Goal: Obtain resource: Download file/media

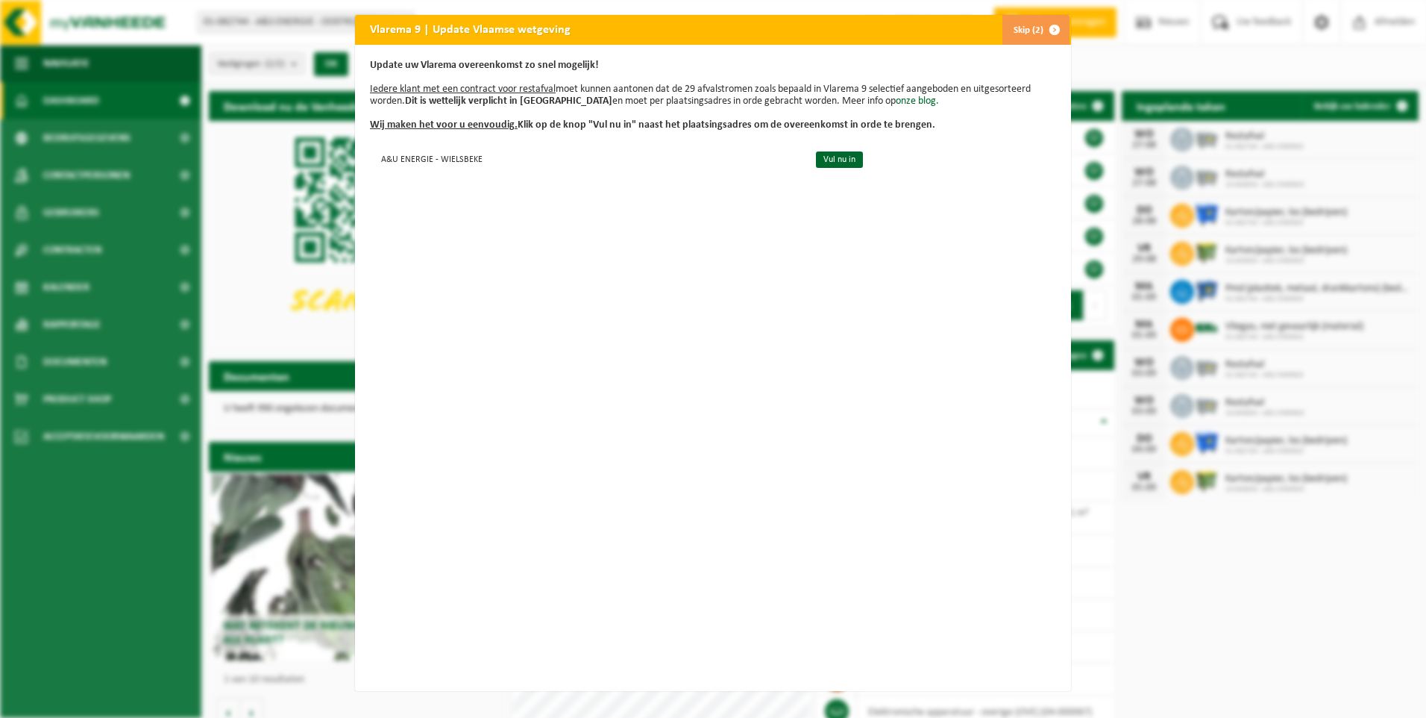
click at [1029, 33] on button "Skip (2)" at bounding box center [1036, 30] width 68 height 30
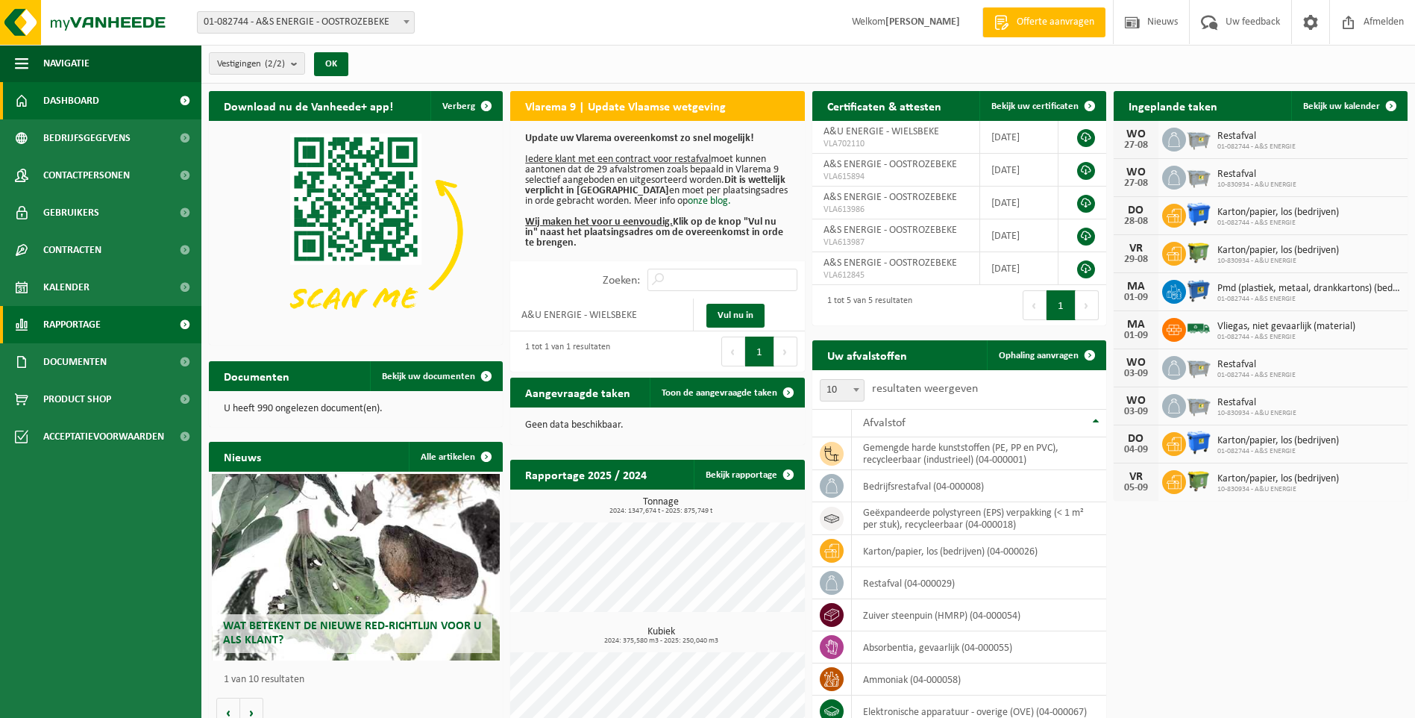
click at [87, 316] on span "Rapportage" at bounding box center [71, 324] width 57 height 37
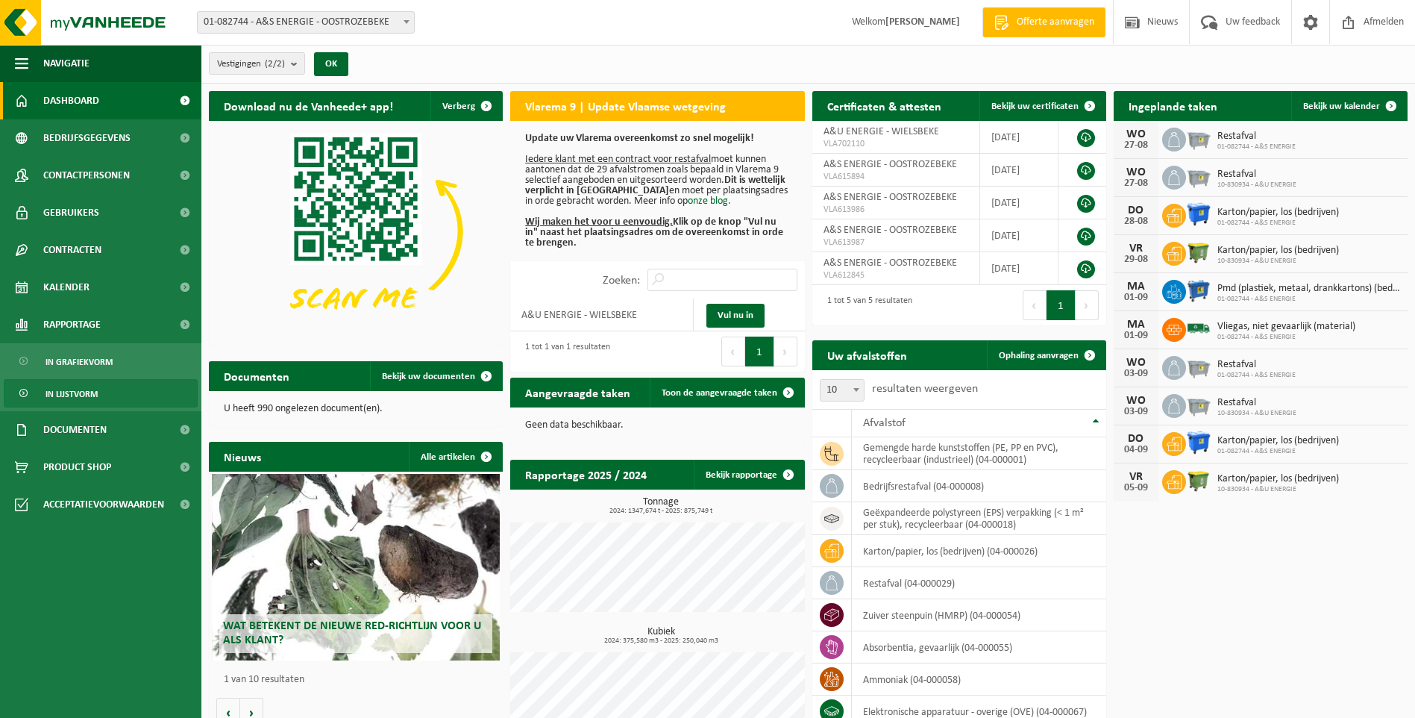
click at [74, 398] on span "In lijstvorm" at bounding box center [72, 394] width 52 height 28
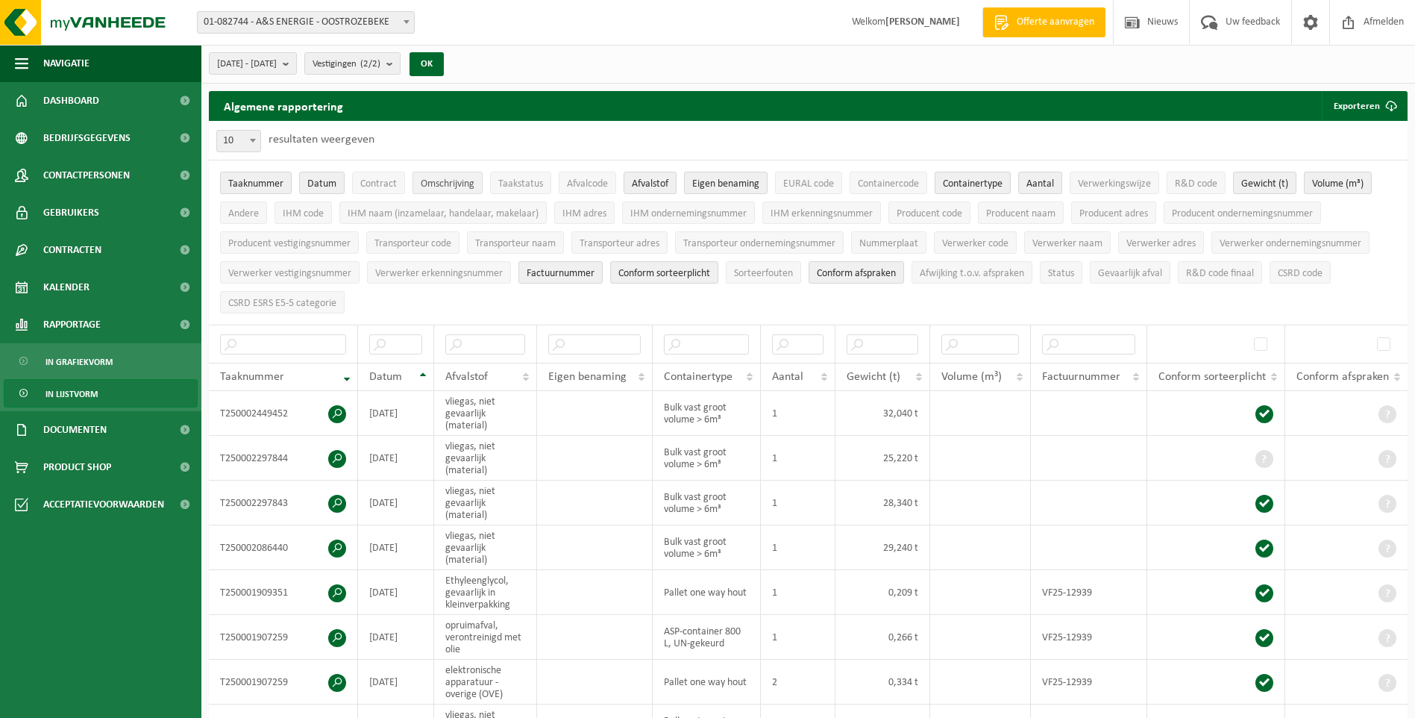
click at [430, 178] on span "Omschrijving" at bounding box center [448, 183] width 54 height 11
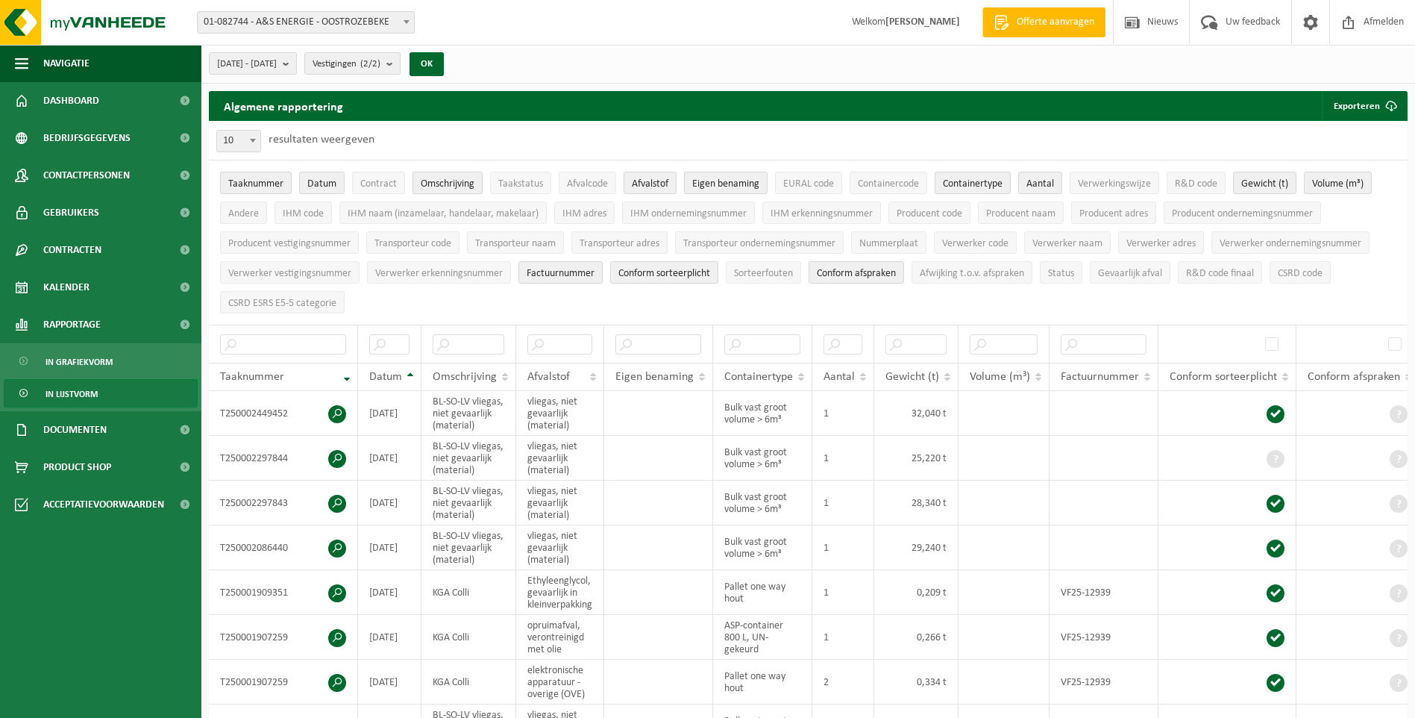
click at [430, 178] on span "Omschrijving" at bounding box center [448, 183] width 54 height 11
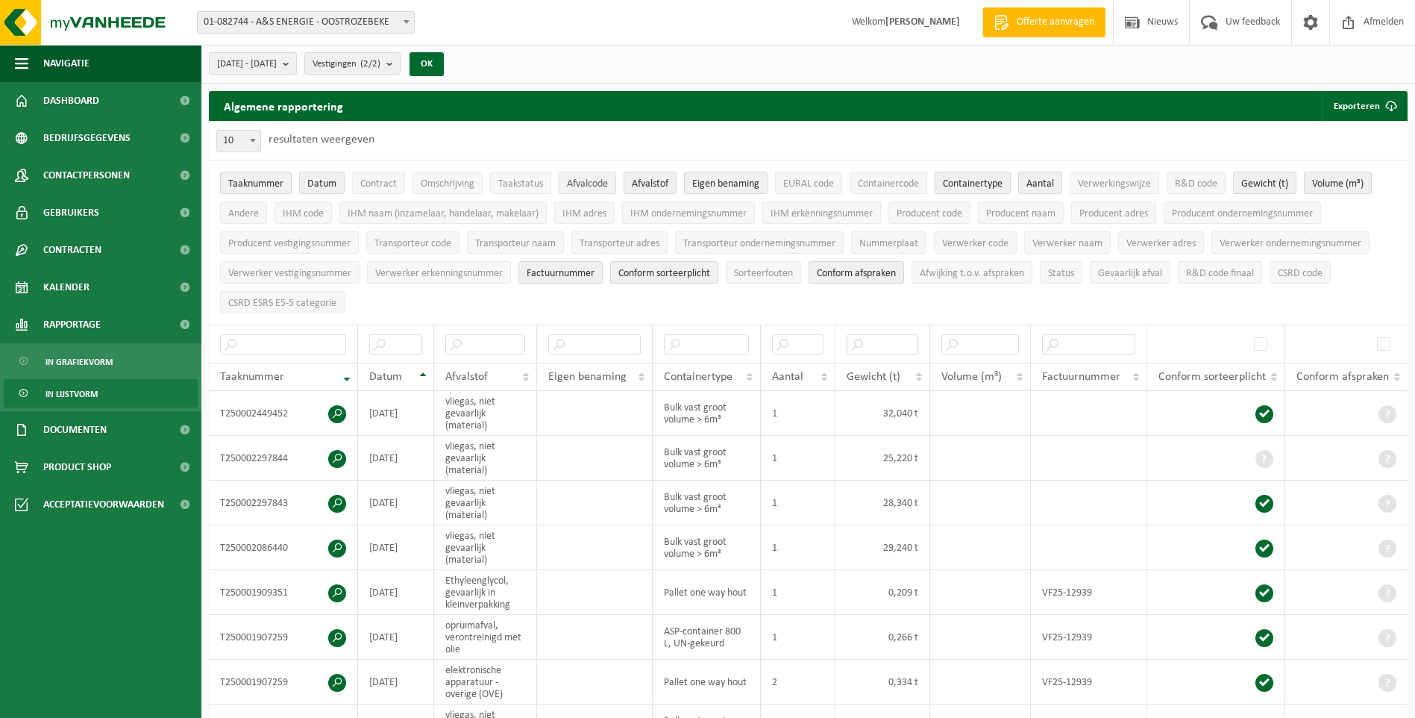
click at [592, 181] on span "Afvalcode" at bounding box center [587, 183] width 41 height 11
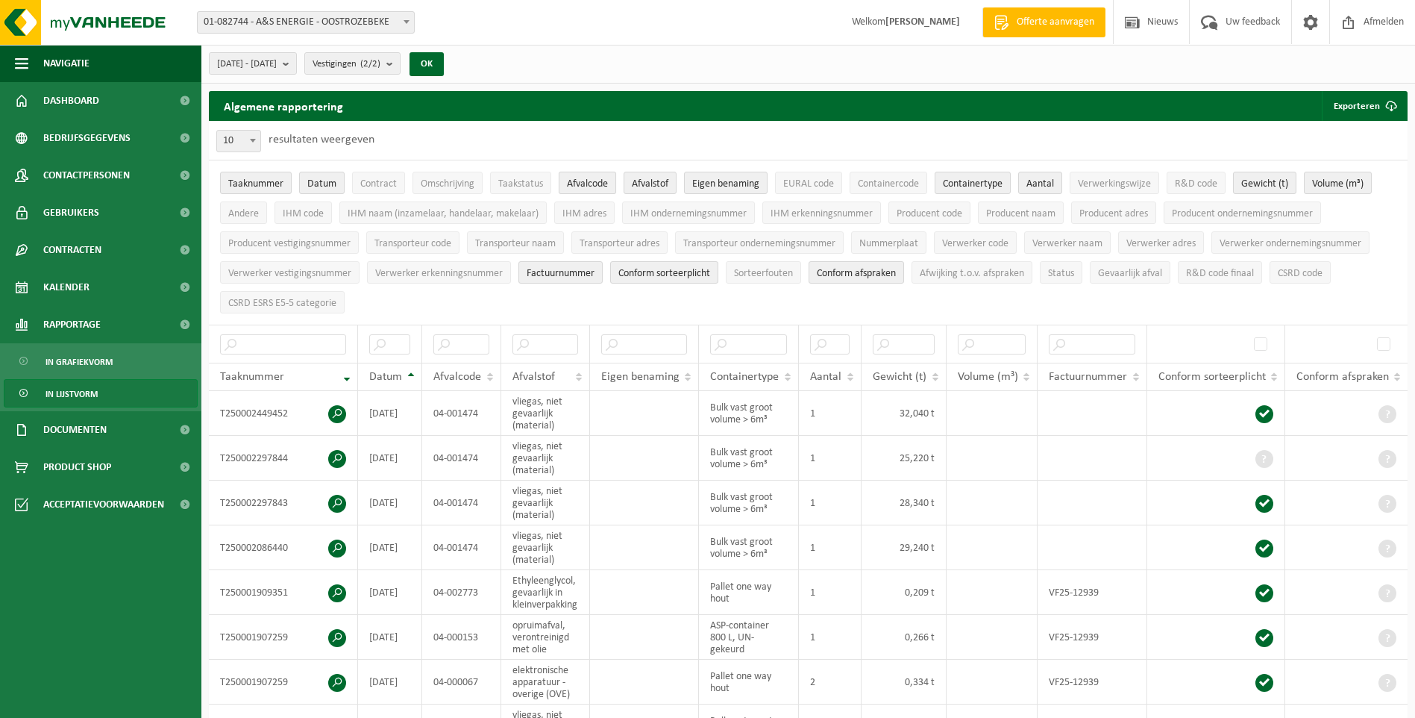
click at [592, 181] on span "Afvalcode" at bounding box center [587, 183] width 41 height 11
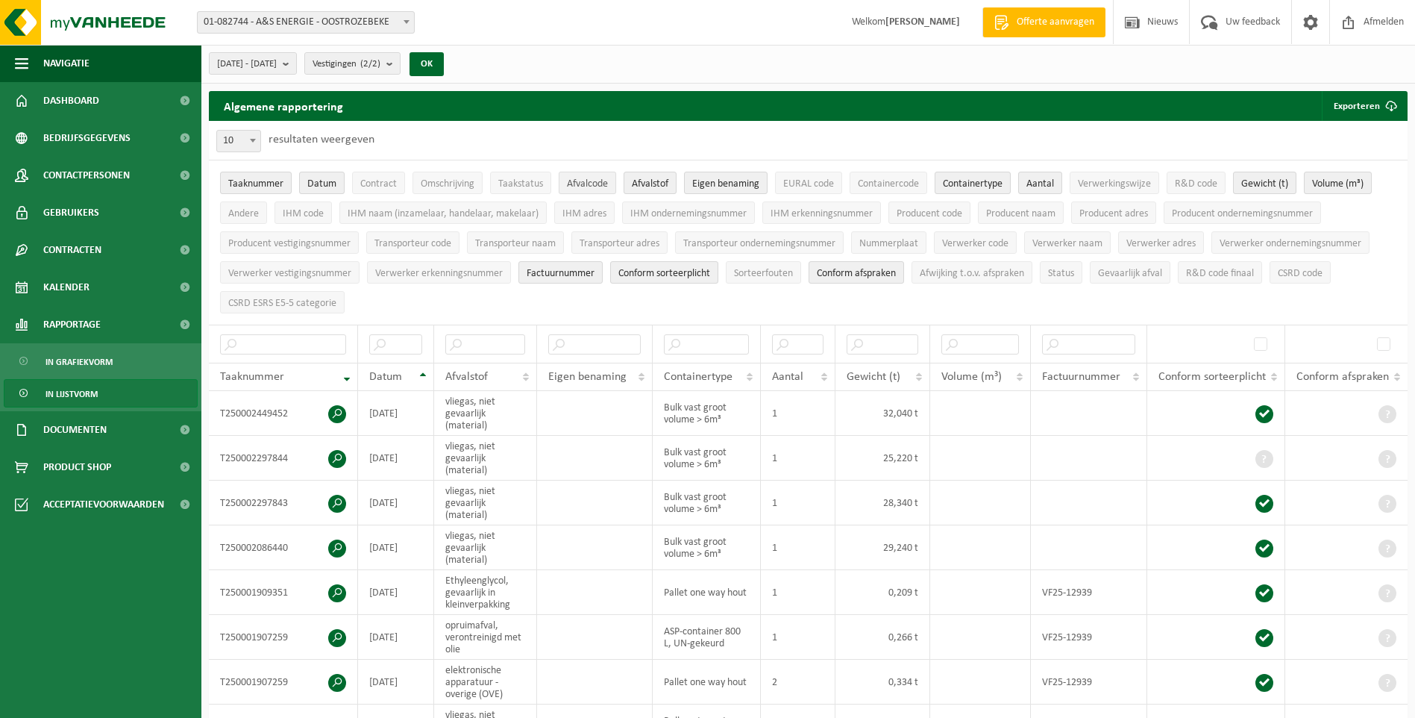
click at [592, 181] on span "Afvalcode" at bounding box center [587, 183] width 41 height 11
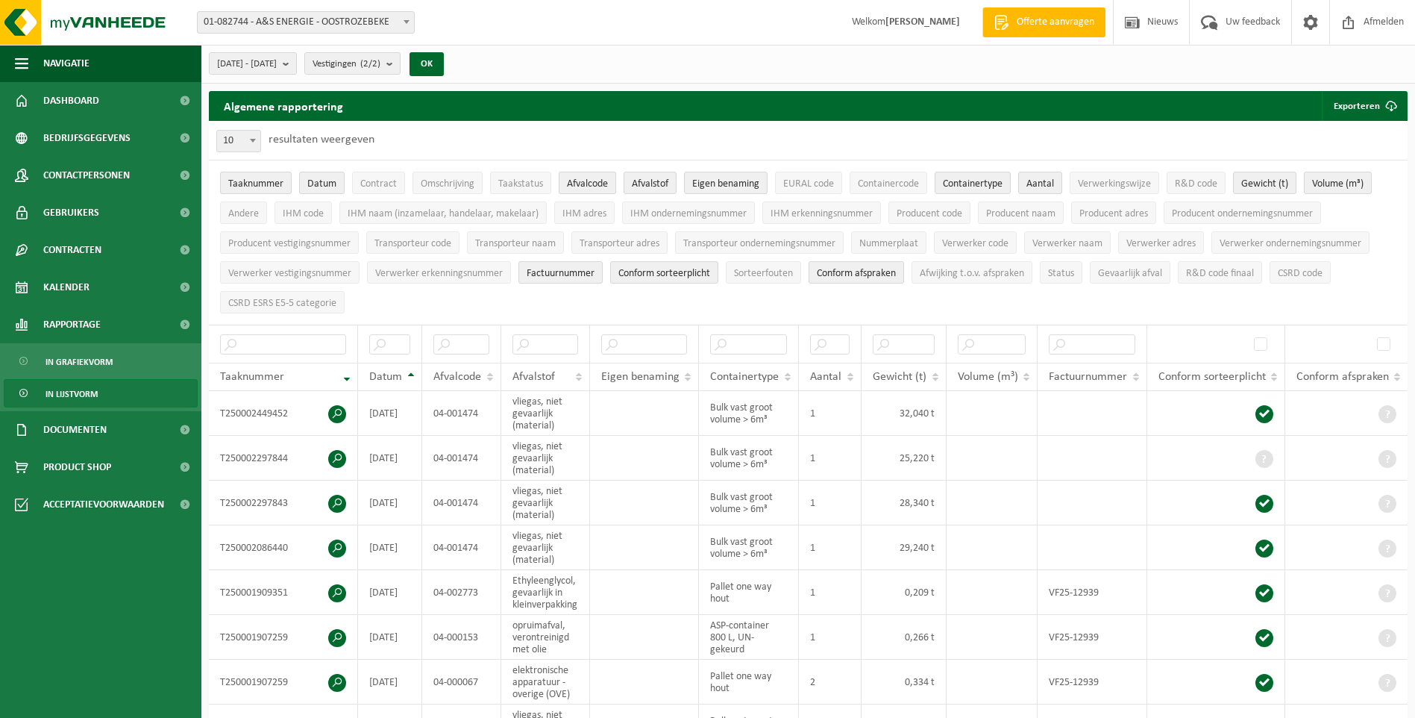
click at [592, 181] on span "Afvalcode" at bounding box center [587, 183] width 41 height 11
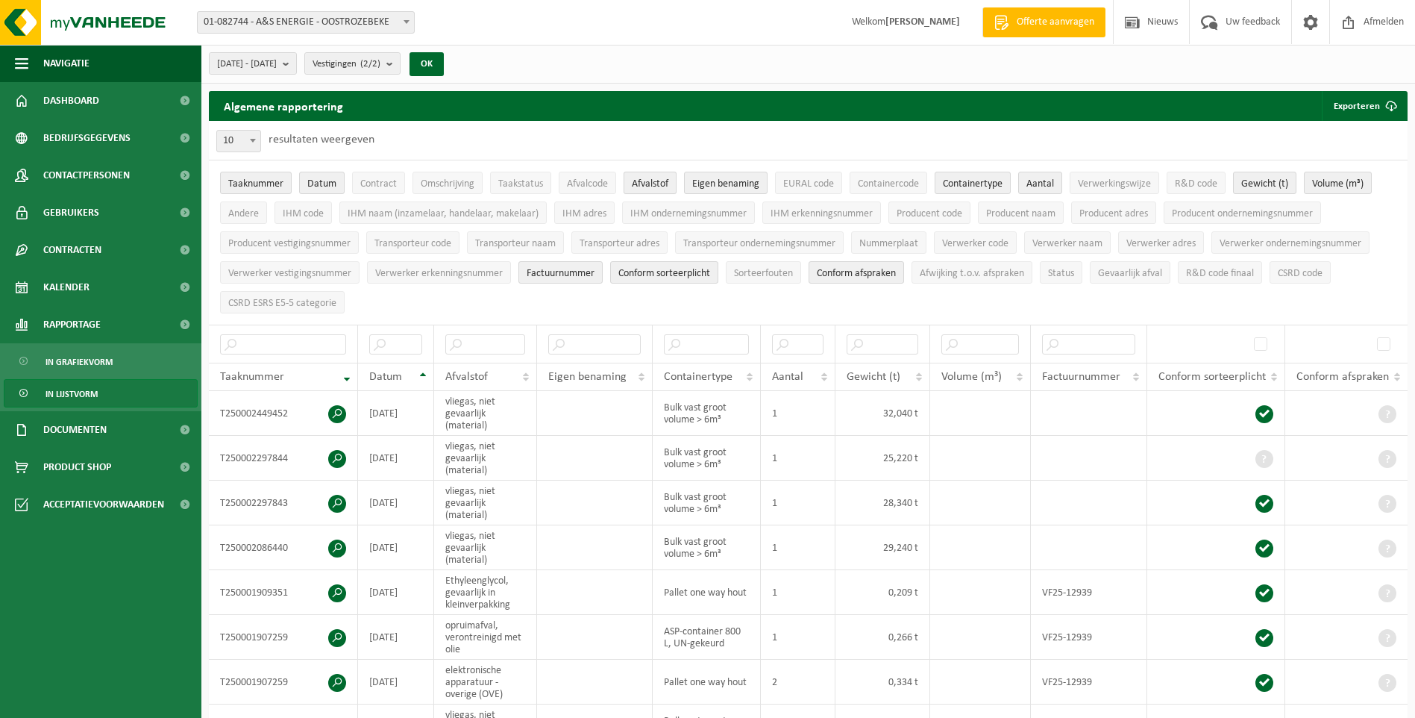
click at [663, 183] on span "Afvalstof" at bounding box center [650, 183] width 37 height 11
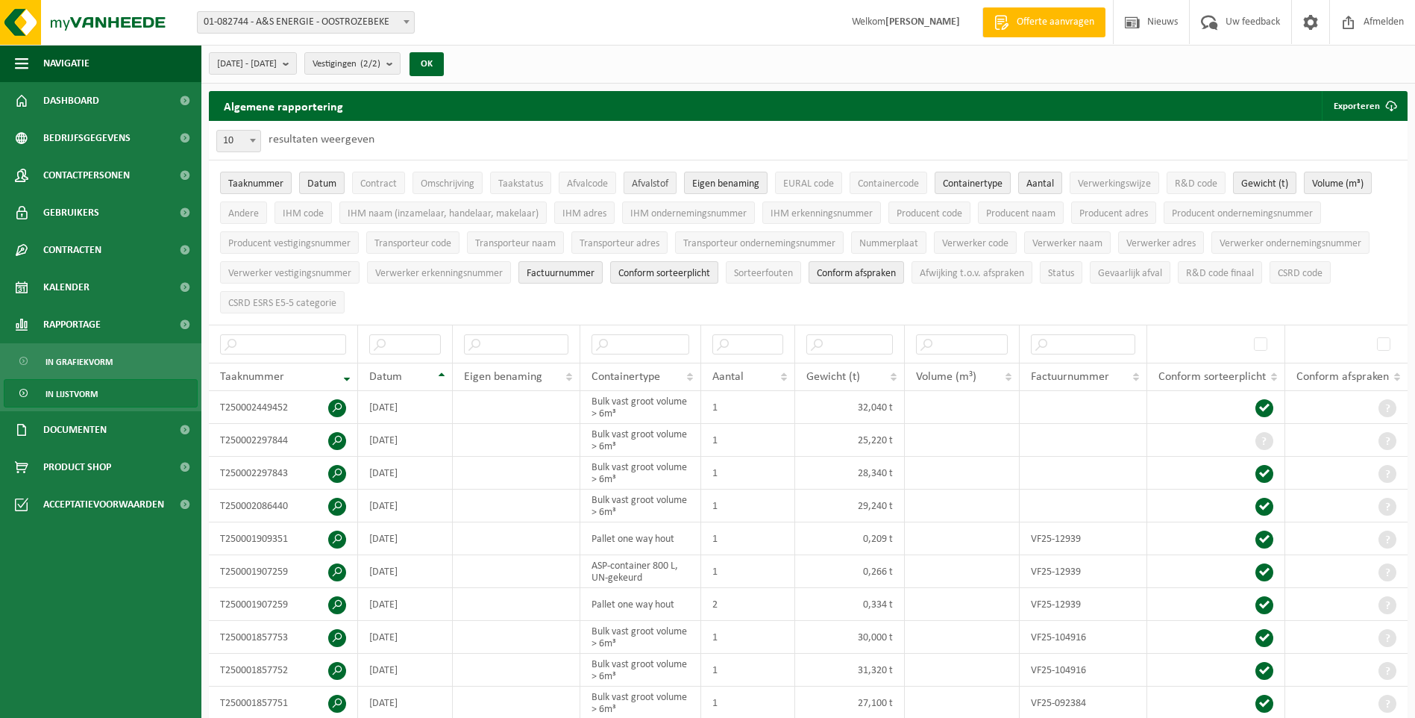
click at [663, 183] on span "Afvalstof" at bounding box center [650, 183] width 37 height 11
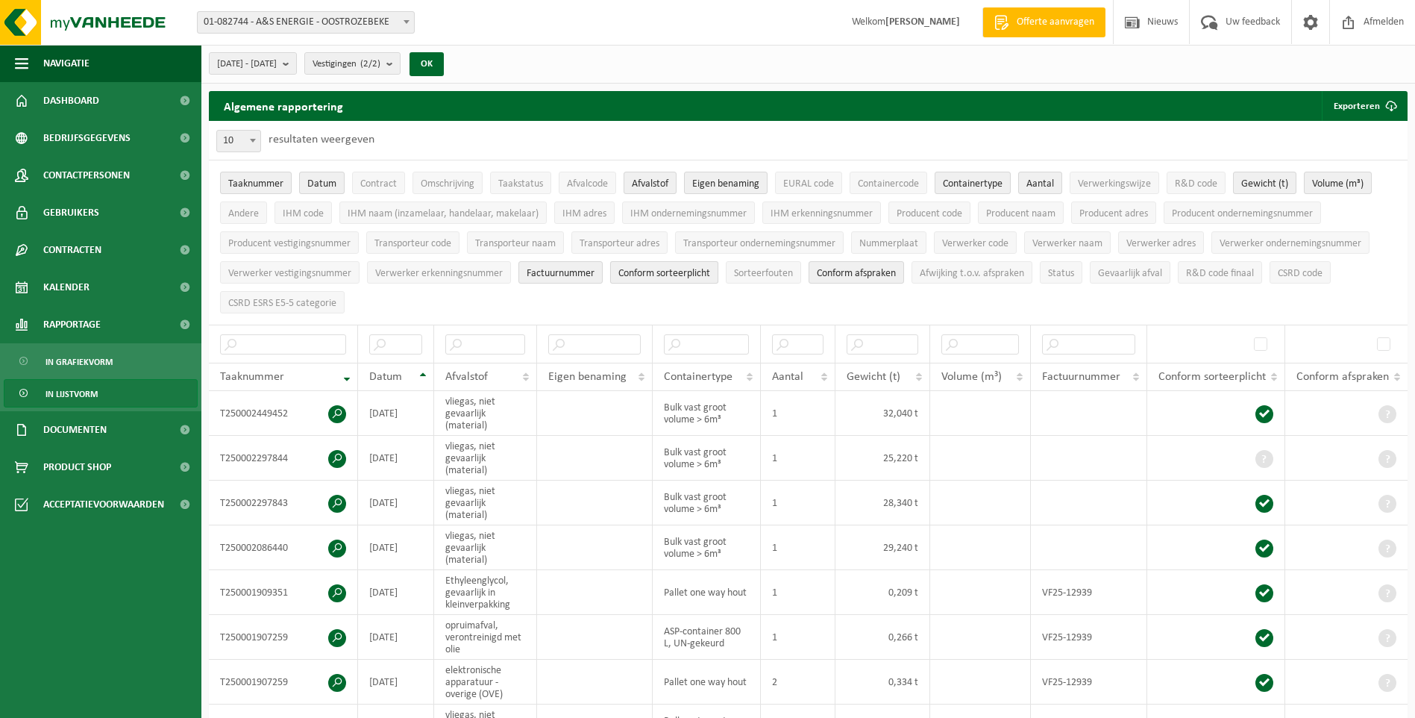
click at [706, 275] on span "Conform sorteerplicht" at bounding box center [664, 273] width 92 height 11
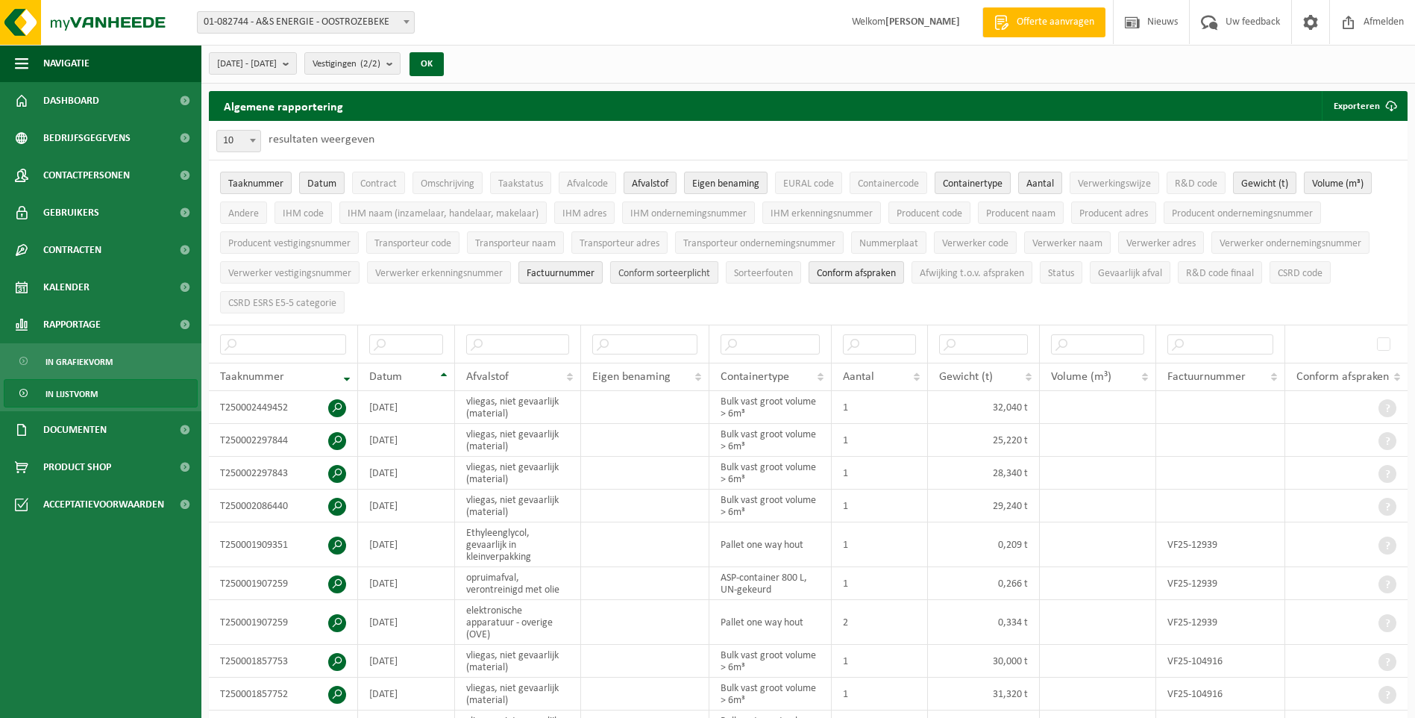
click at [706, 275] on span "Conform sorteerplicht" at bounding box center [664, 273] width 92 height 11
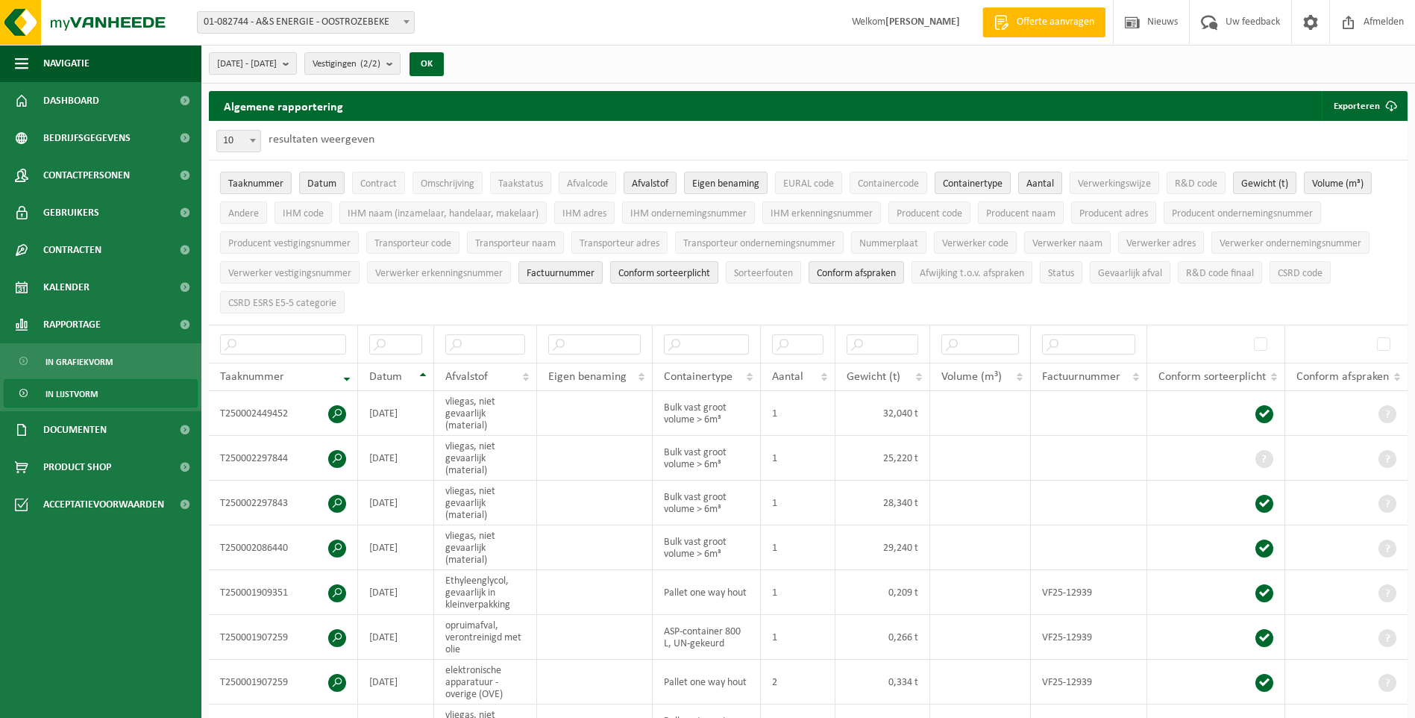
click at [706, 275] on span "Conform sorteerplicht" at bounding box center [664, 273] width 92 height 11
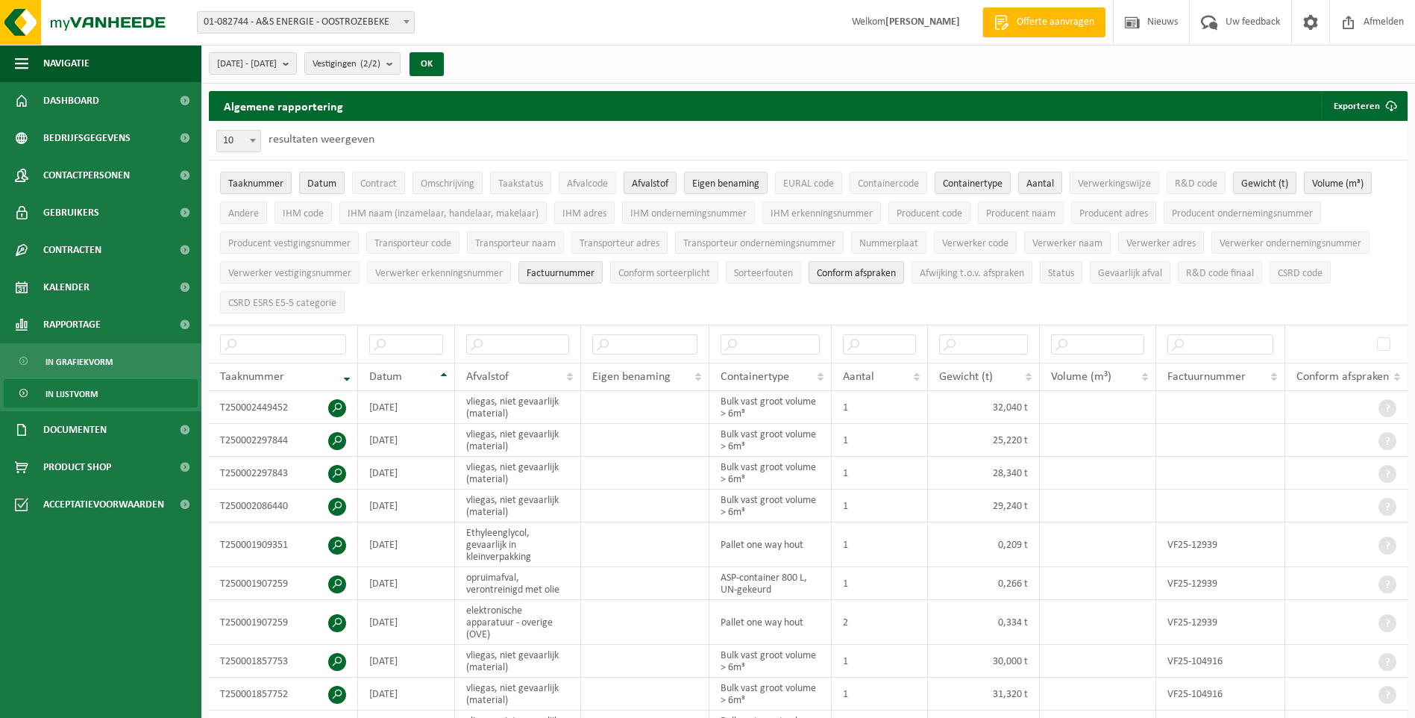
click at [855, 268] on span "Conform afspraken" at bounding box center [856, 273] width 79 height 11
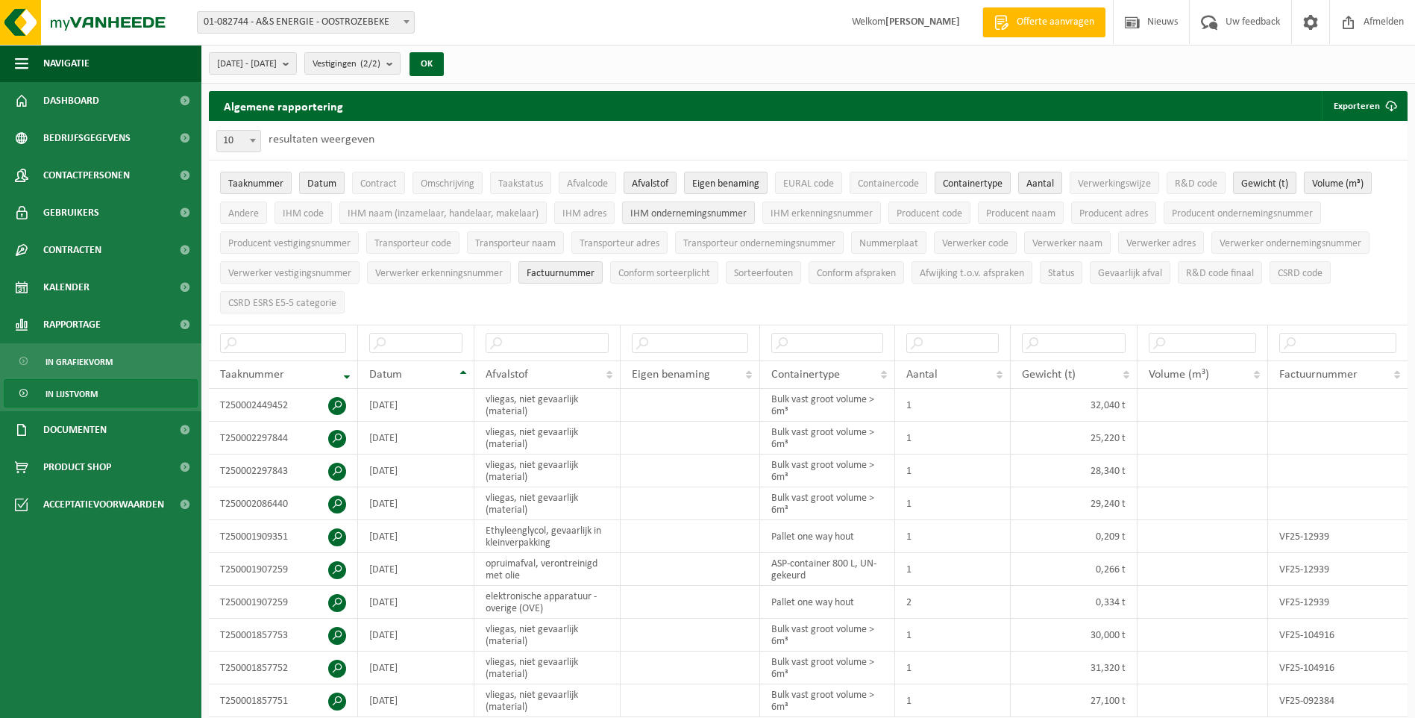
click at [659, 208] on span "IHM ondernemingsnummer" at bounding box center [688, 213] width 116 height 11
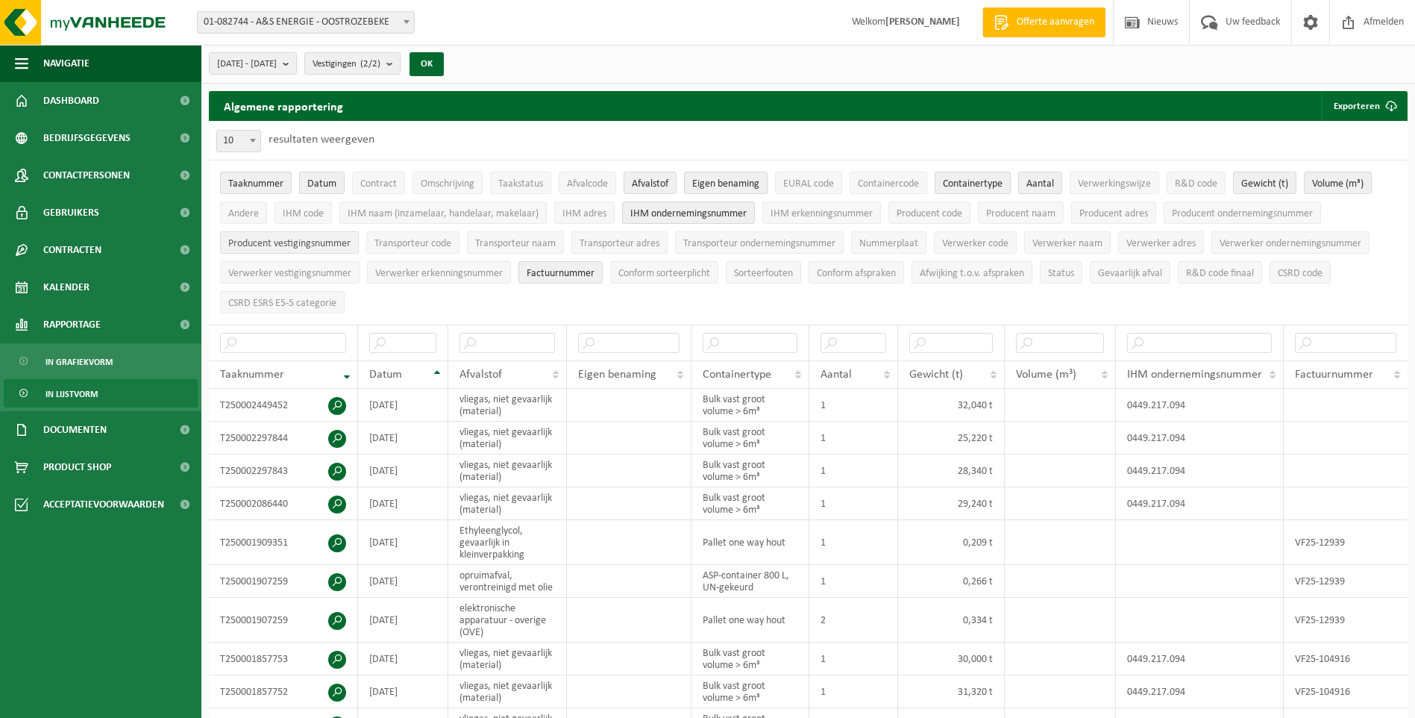
click at [304, 247] on span "Producent vestigingsnummer" at bounding box center [289, 243] width 122 height 11
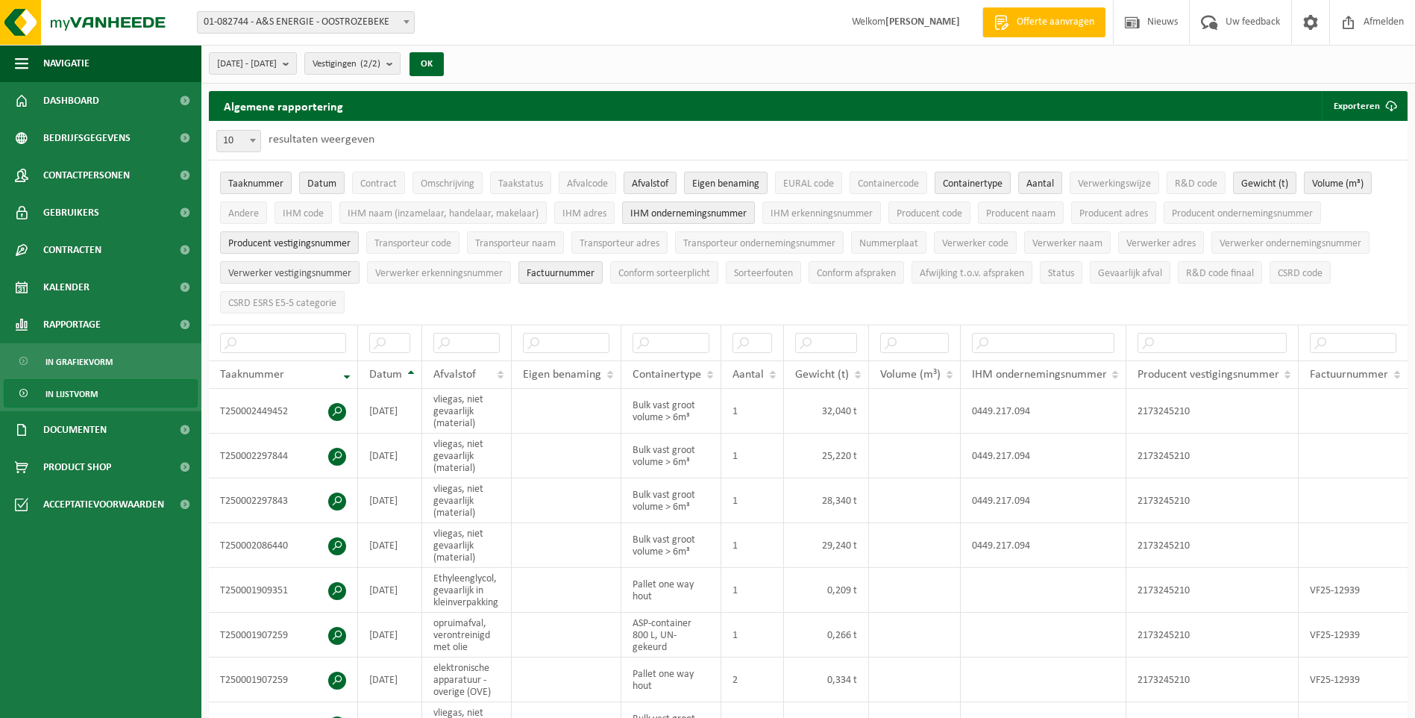
click at [330, 271] on span "Verwerker vestigingsnummer" at bounding box center [289, 273] width 123 height 11
click at [803, 178] on span "EURAL code" at bounding box center [808, 183] width 51 height 11
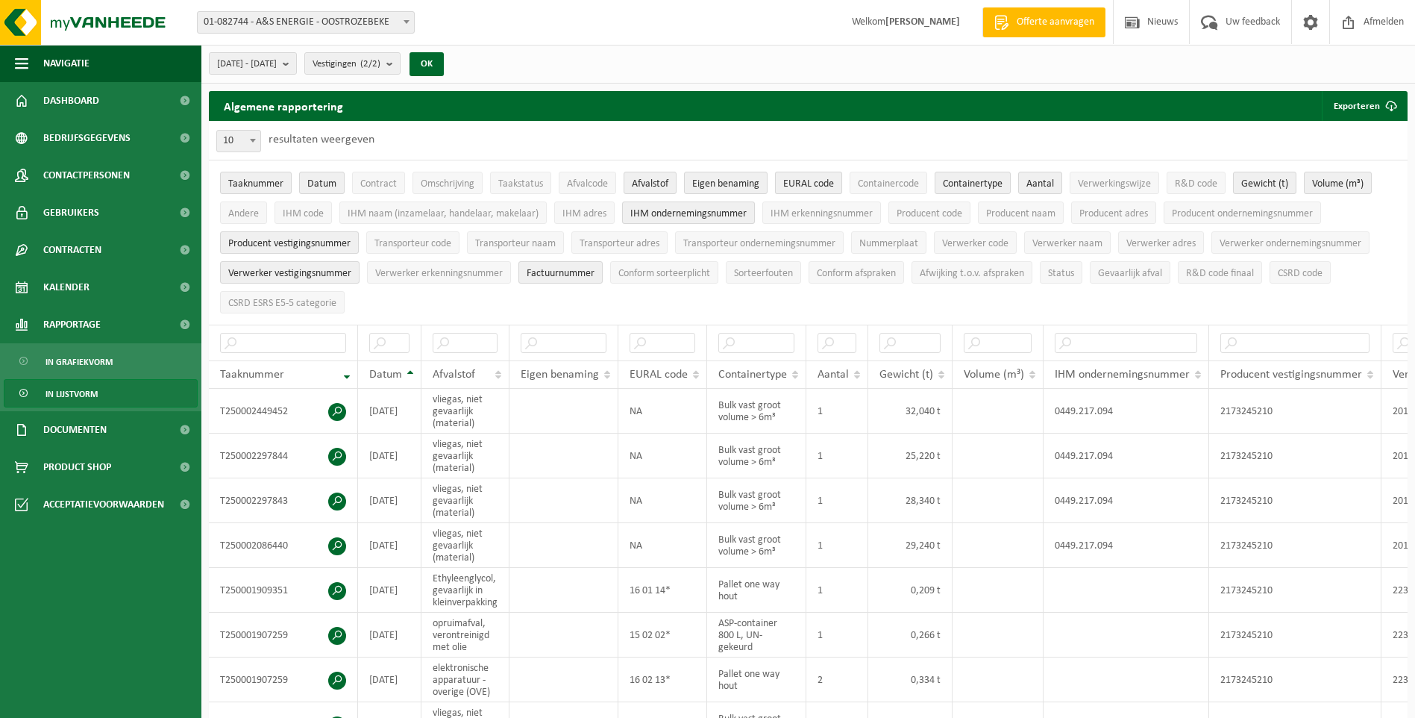
click at [803, 178] on span "EURAL code" at bounding box center [808, 183] width 51 height 11
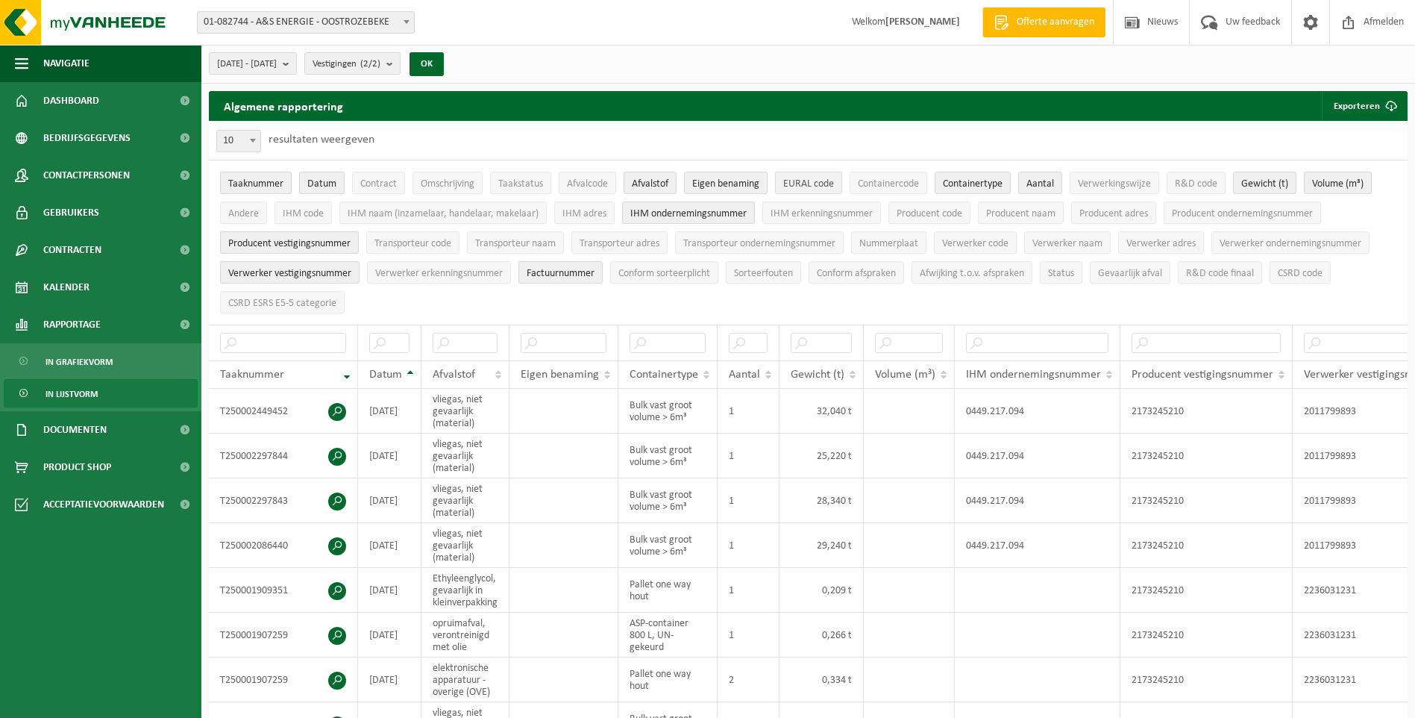
click at [803, 178] on span "EURAL code" at bounding box center [808, 183] width 51 height 11
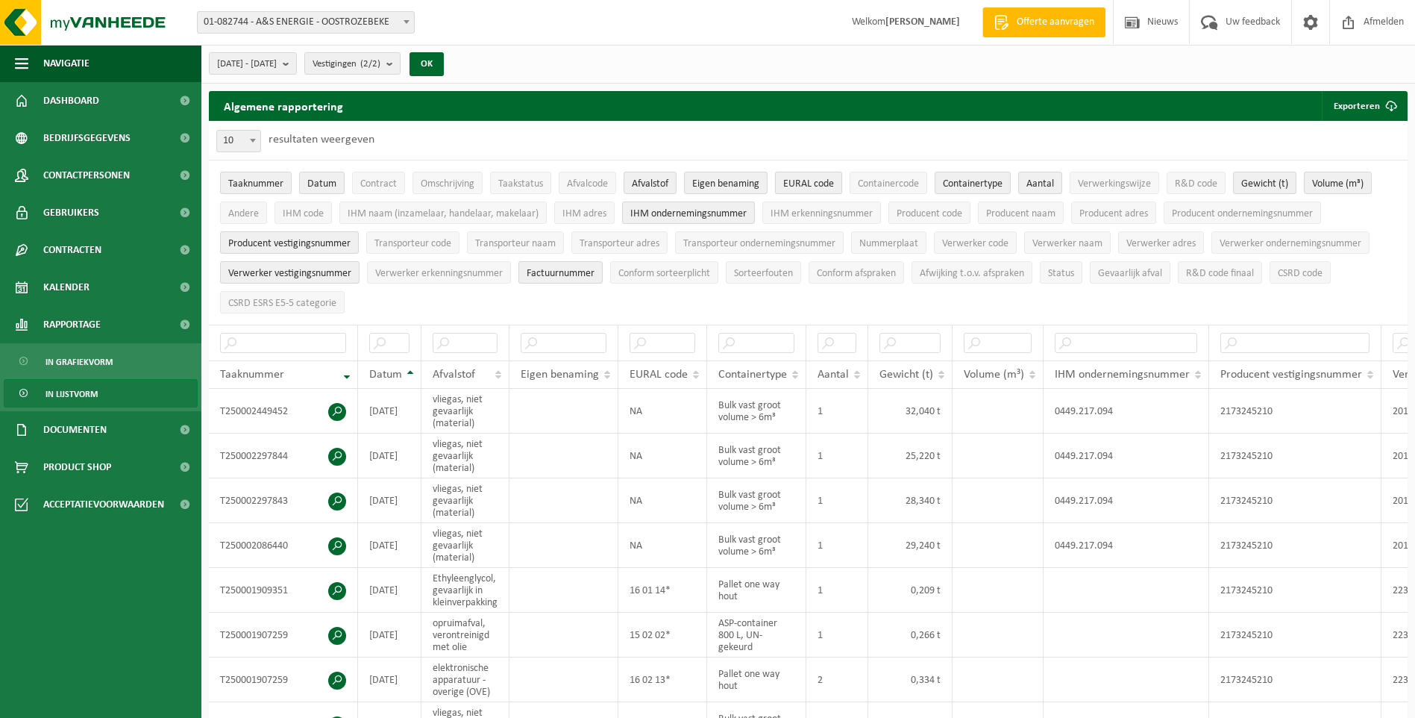
click at [803, 178] on span "EURAL code" at bounding box center [808, 183] width 51 height 11
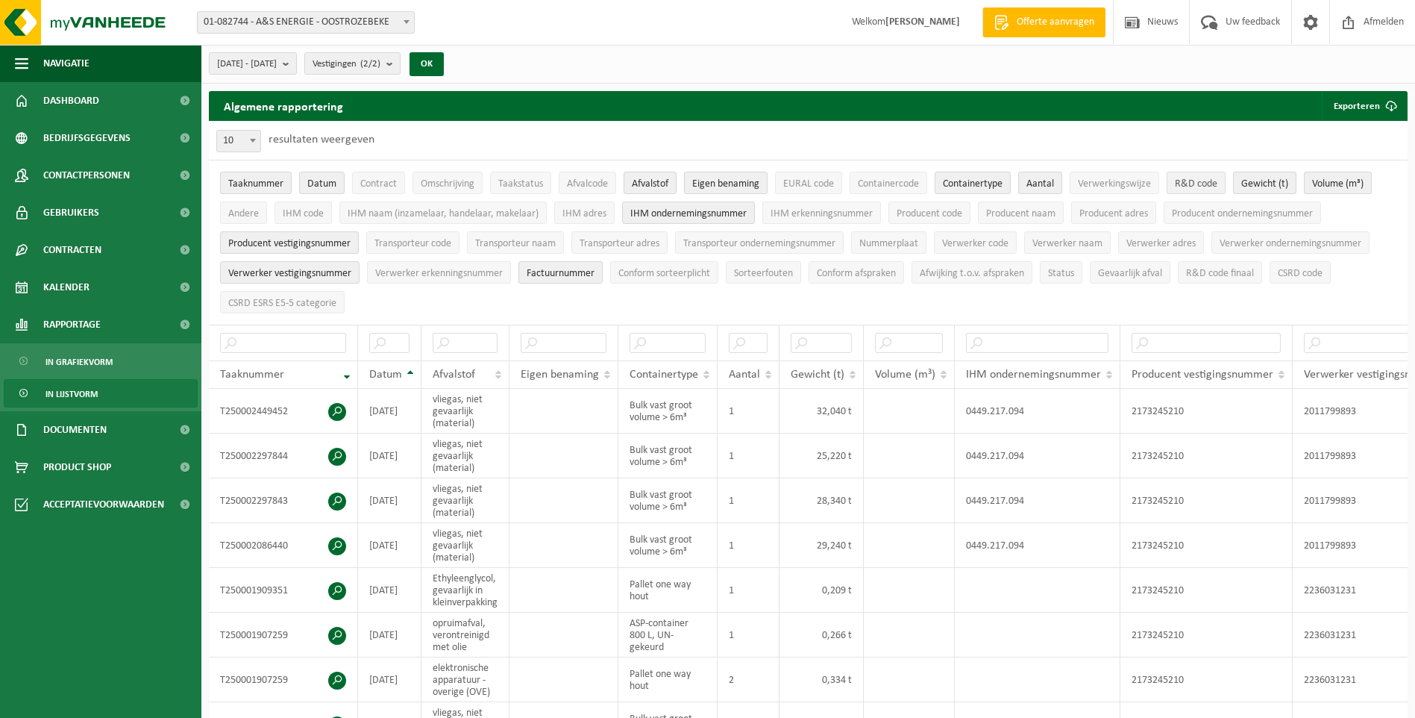
click at [1212, 176] on button "R&D code" at bounding box center [1196, 183] width 59 height 22
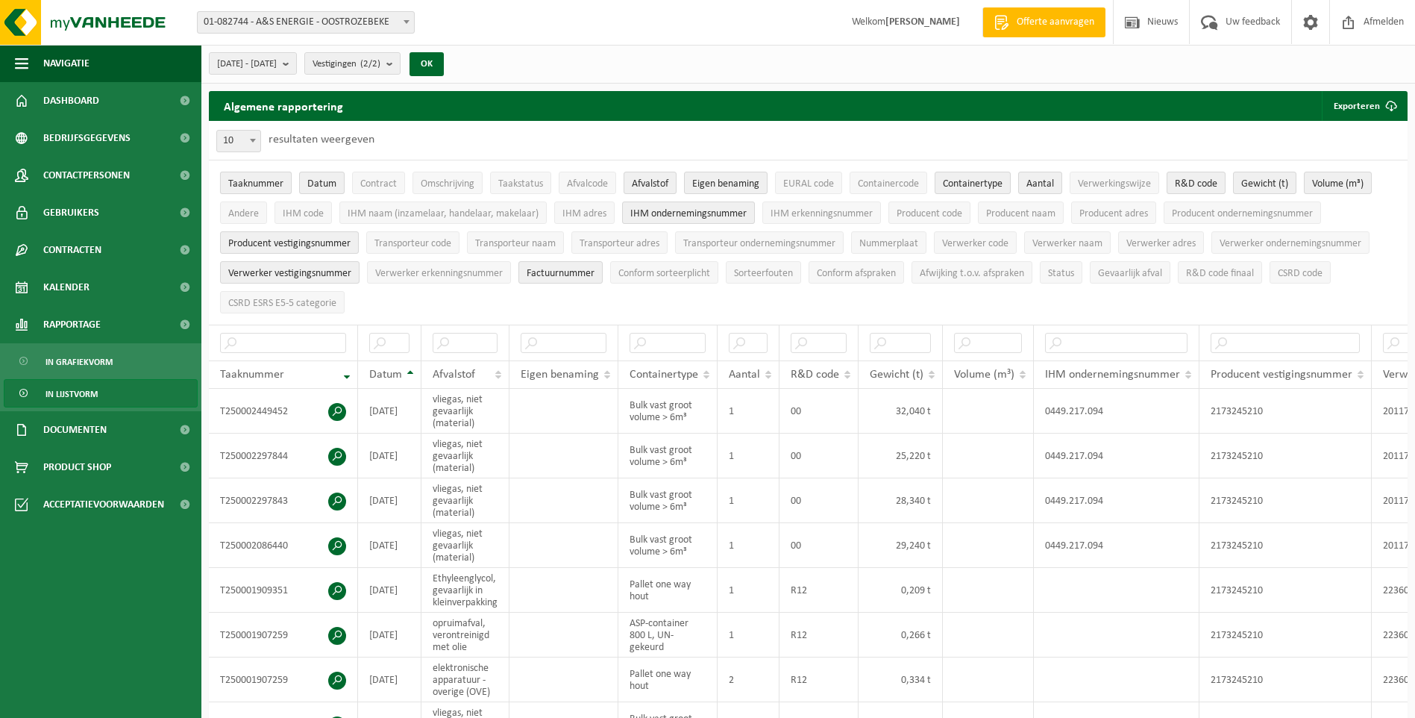
click at [267, 190] on button "Taaknummer" at bounding box center [256, 183] width 72 height 22
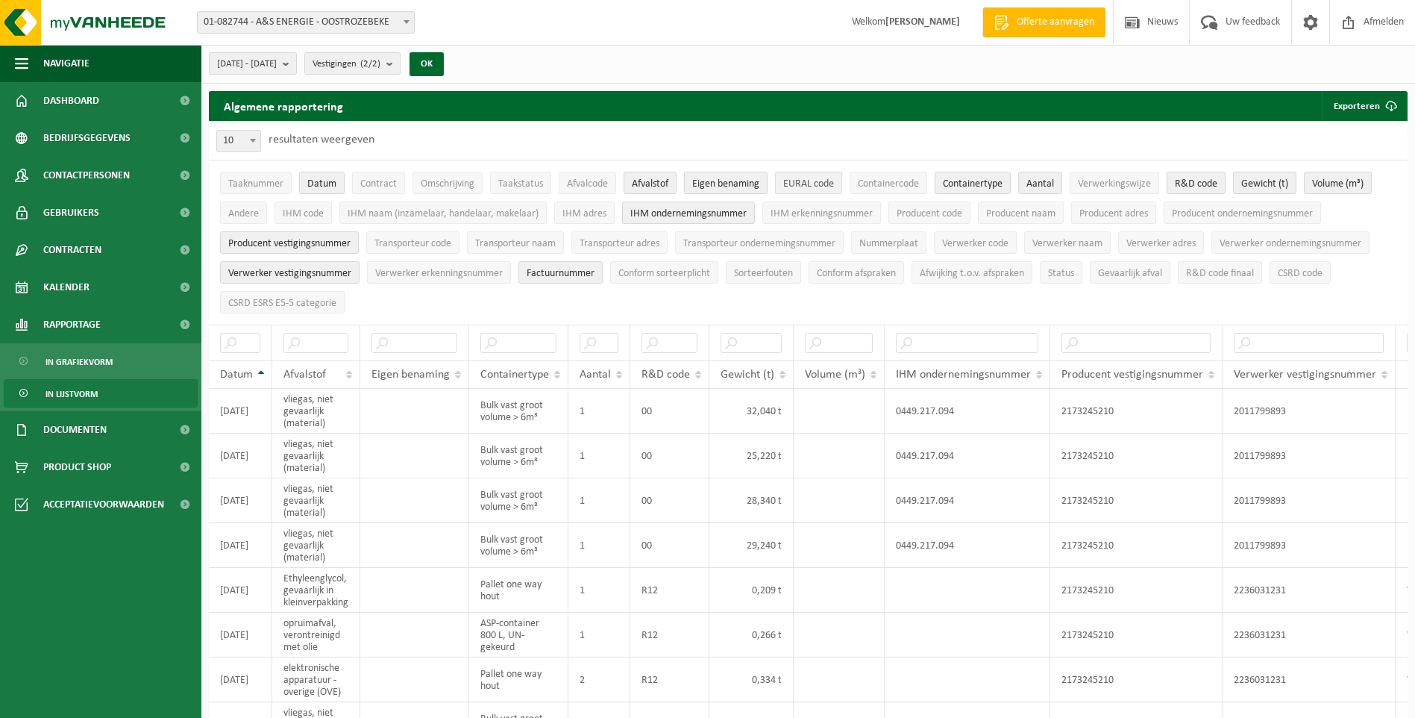
click at [803, 183] on span "EURAL code" at bounding box center [808, 183] width 51 height 11
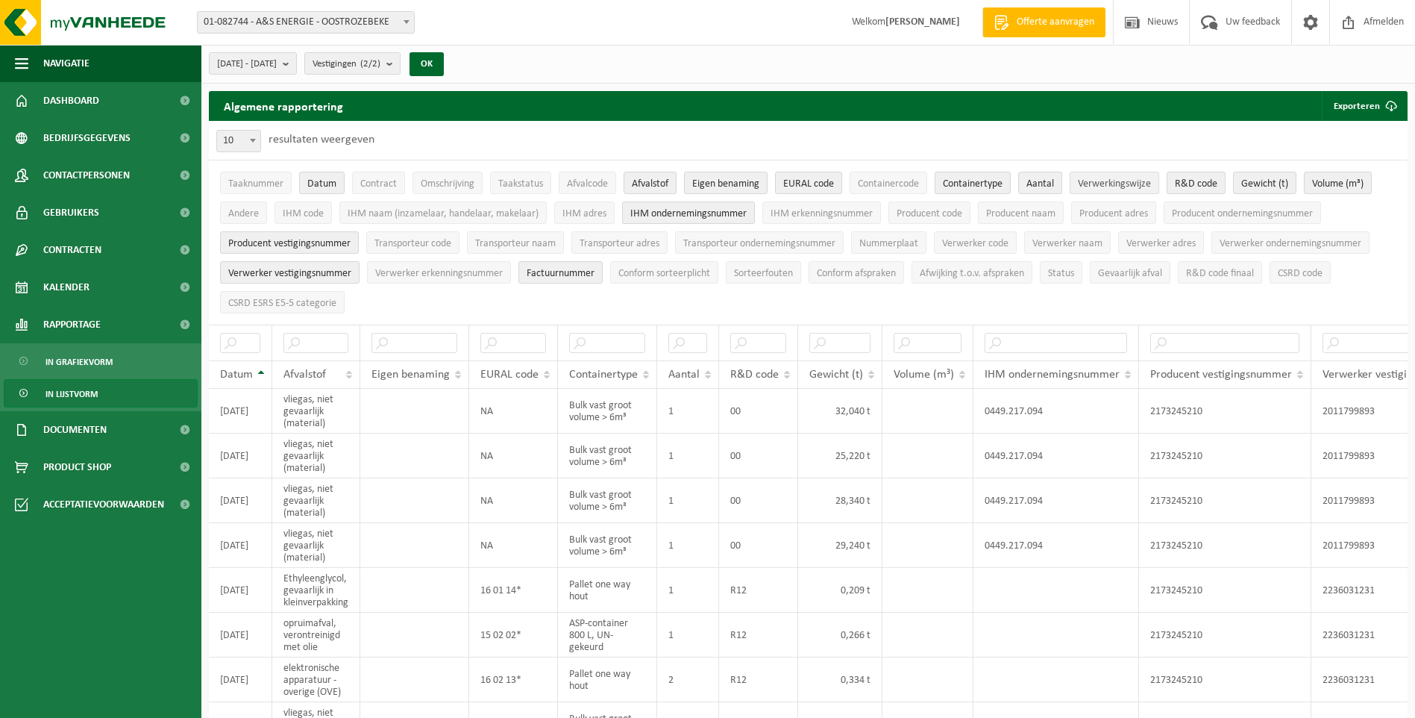
click at [1142, 185] on span "Verwerkingswijze" at bounding box center [1114, 183] width 73 height 11
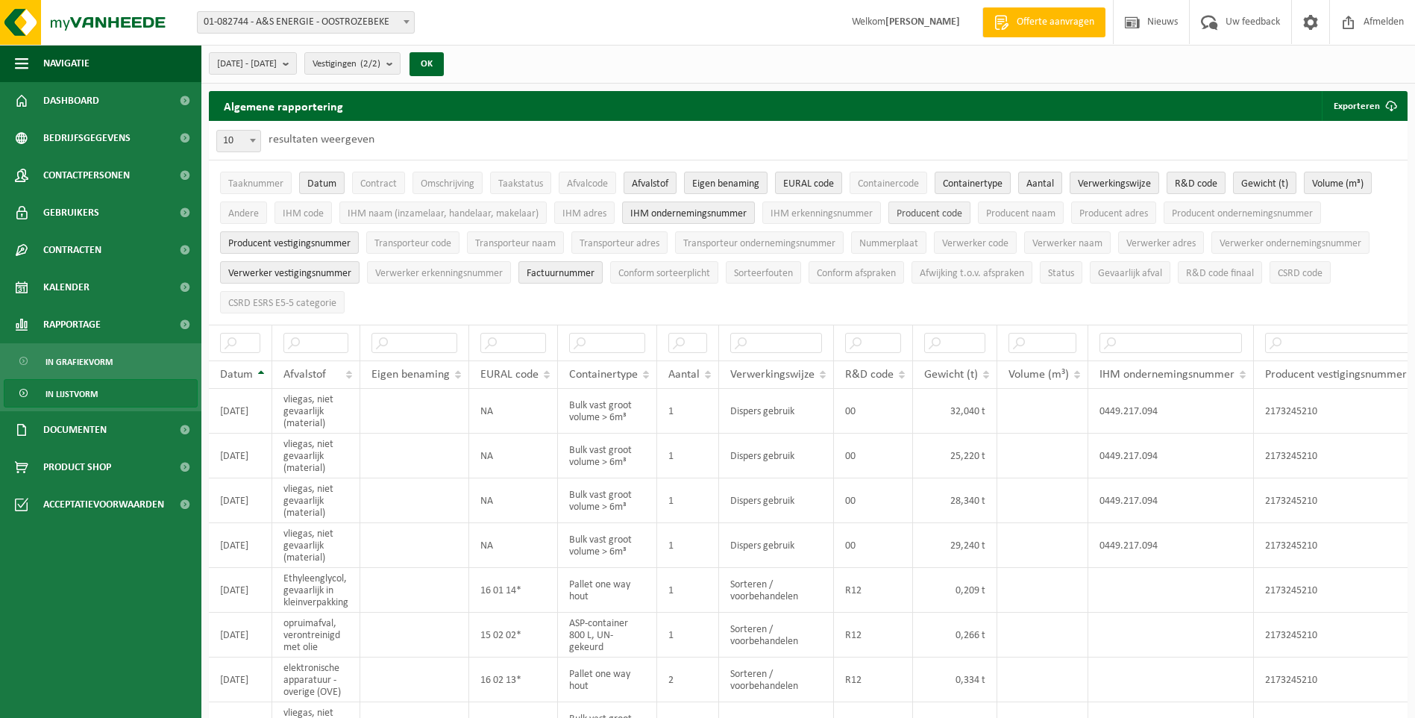
click at [967, 210] on button "Producent code" at bounding box center [929, 212] width 82 height 22
click at [1248, 274] on span "R&D code finaal" at bounding box center [1220, 273] width 68 height 11
click at [1208, 269] on span "R&D code finaal" at bounding box center [1220, 273] width 68 height 11
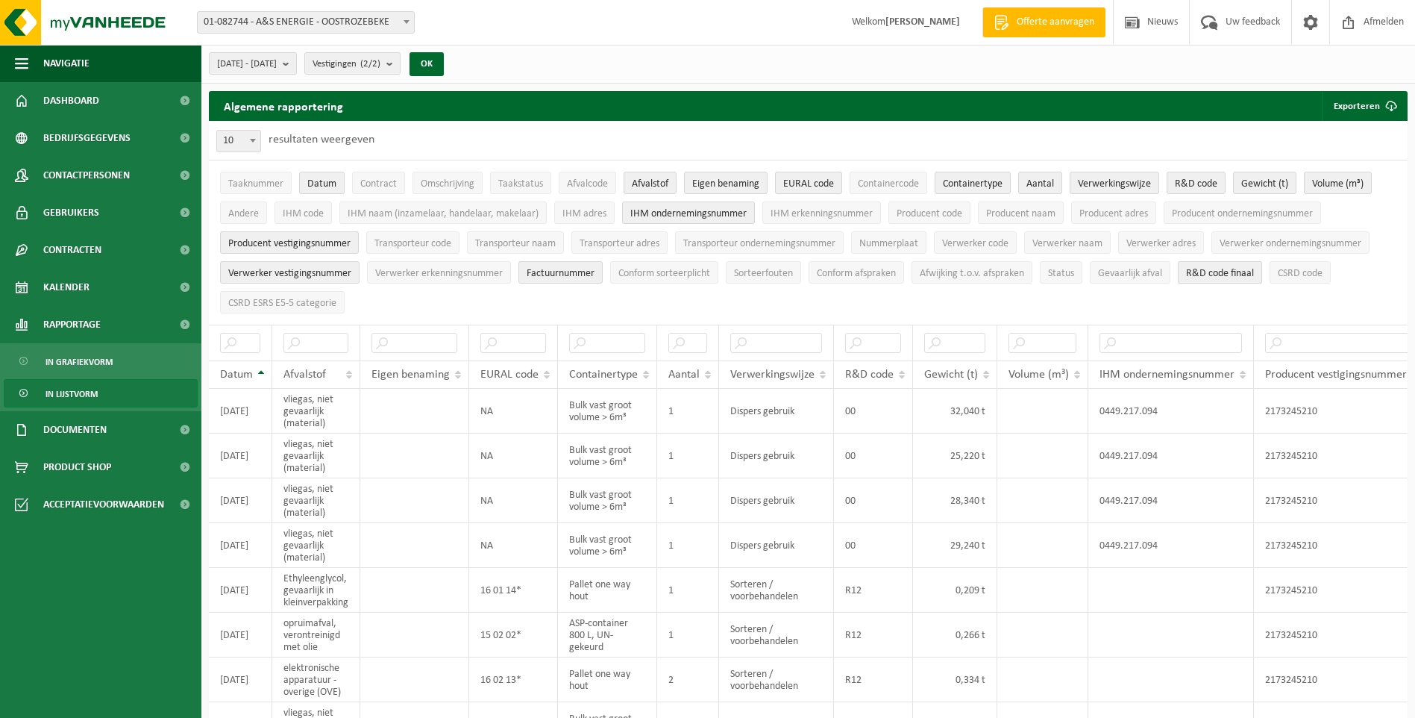
click at [1208, 269] on span "R&D code finaal" at bounding box center [1220, 273] width 68 height 11
click at [1236, 277] on span "R&D code finaal" at bounding box center [1220, 273] width 68 height 11
click at [1202, 170] on li "R&D code" at bounding box center [1196, 183] width 66 height 30
click at [1198, 181] on span "R&D code" at bounding box center [1196, 183] width 43 height 11
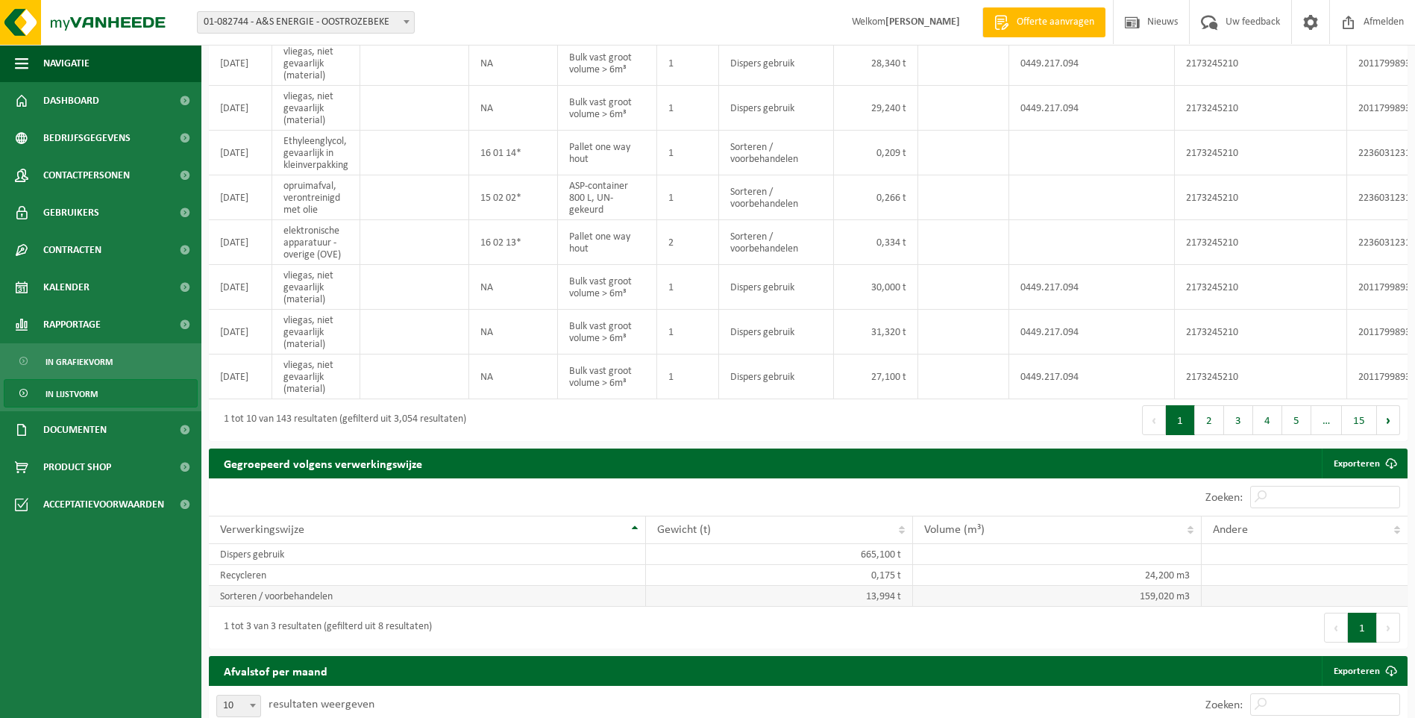
drag, startPoint x: 609, startPoint y: 717, endPoint x: 653, endPoint y: 713, distance: 43.4
click at [653, 713] on div "Algemene rapportering Exporteren Enkel mijn selectie Alle beschikbare kolommen …" at bounding box center [808, 644] width 1214 height 1980
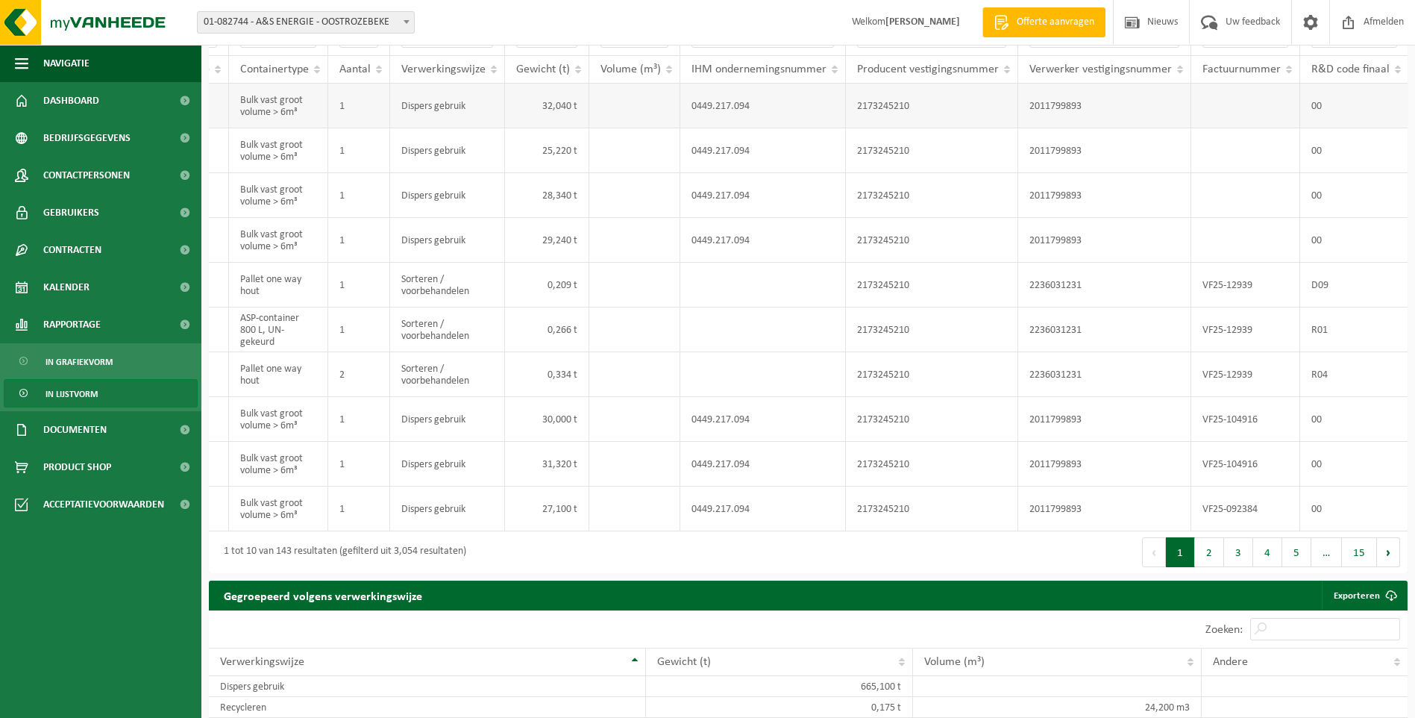
scroll to position [75, 0]
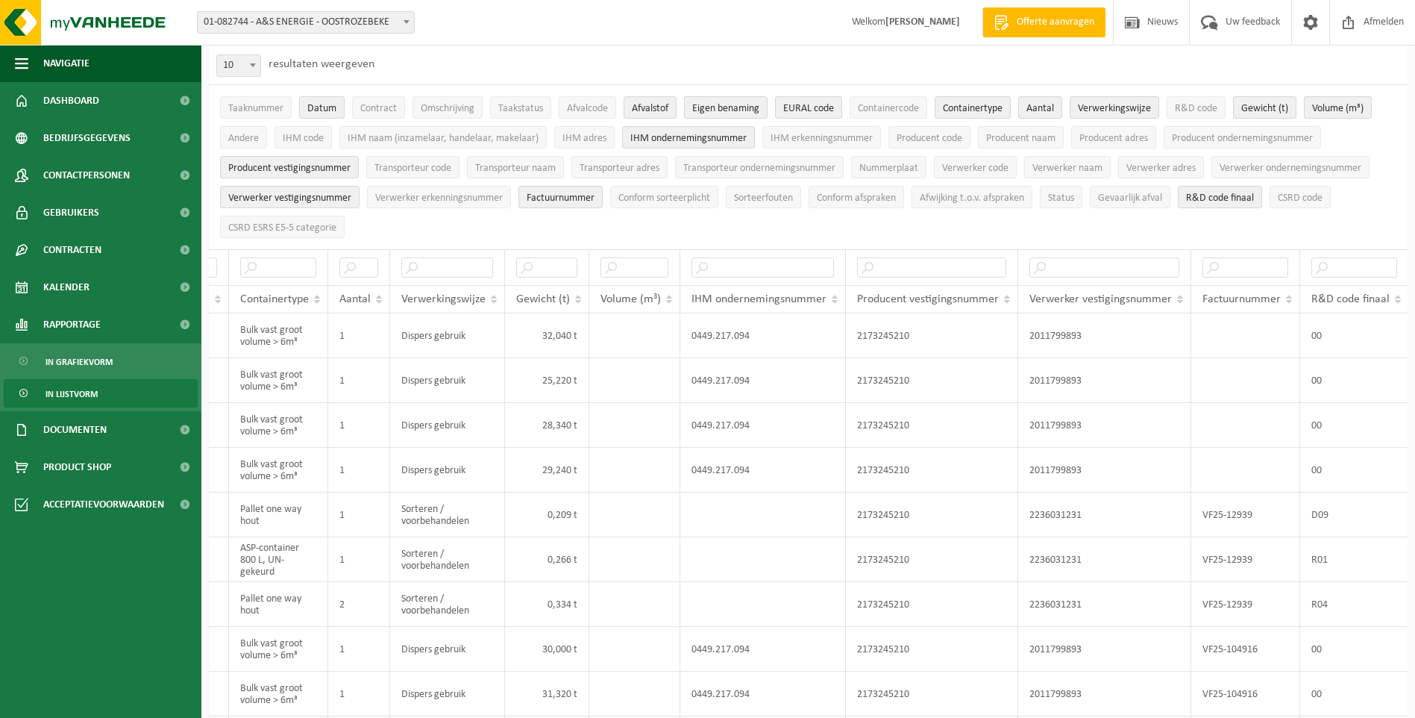
click at [1059, 229] on ul "Taaknummer Datum Contract Omschrijving Taakstatus Afvalcode Afvalstof Eigen ben…" at bounding box center [808, 167] width 1199 height 164
click at [1199, 113] on span "R&D code" at bounding box center [1196, 108] width 43 height 11
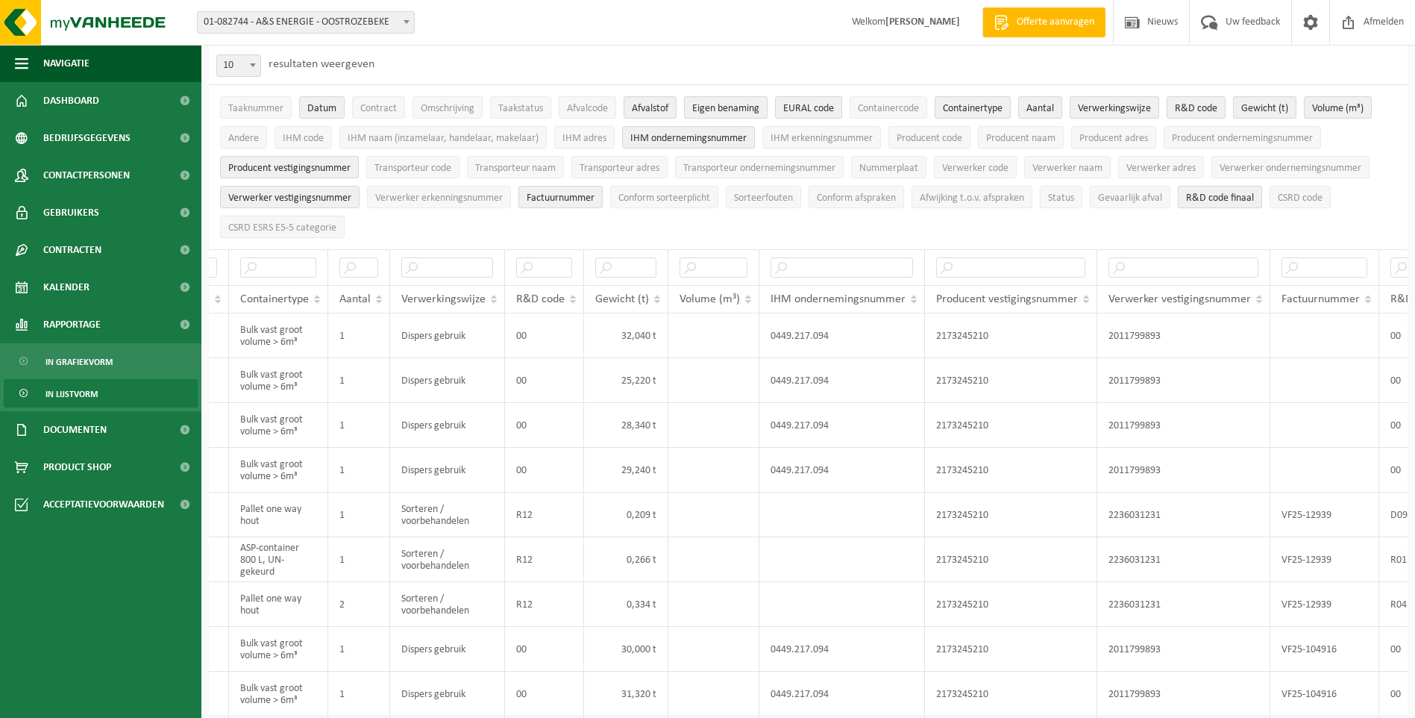
click at [1205, 199] on span "R&D code finaal" at bounding box center [1220, 197] width 68 height 11
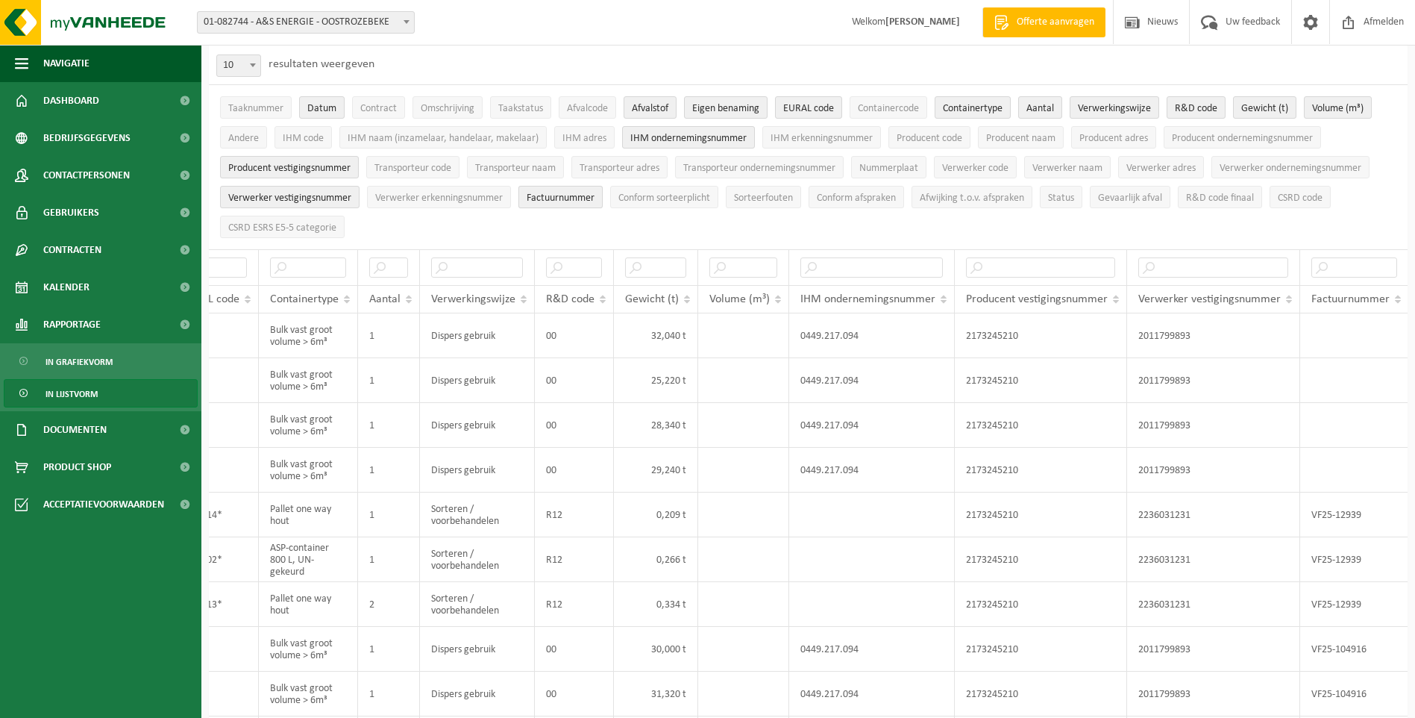
click at [584, 195] on span "Factuurnummer" at bounding box center [561, 197] width 68 height 11
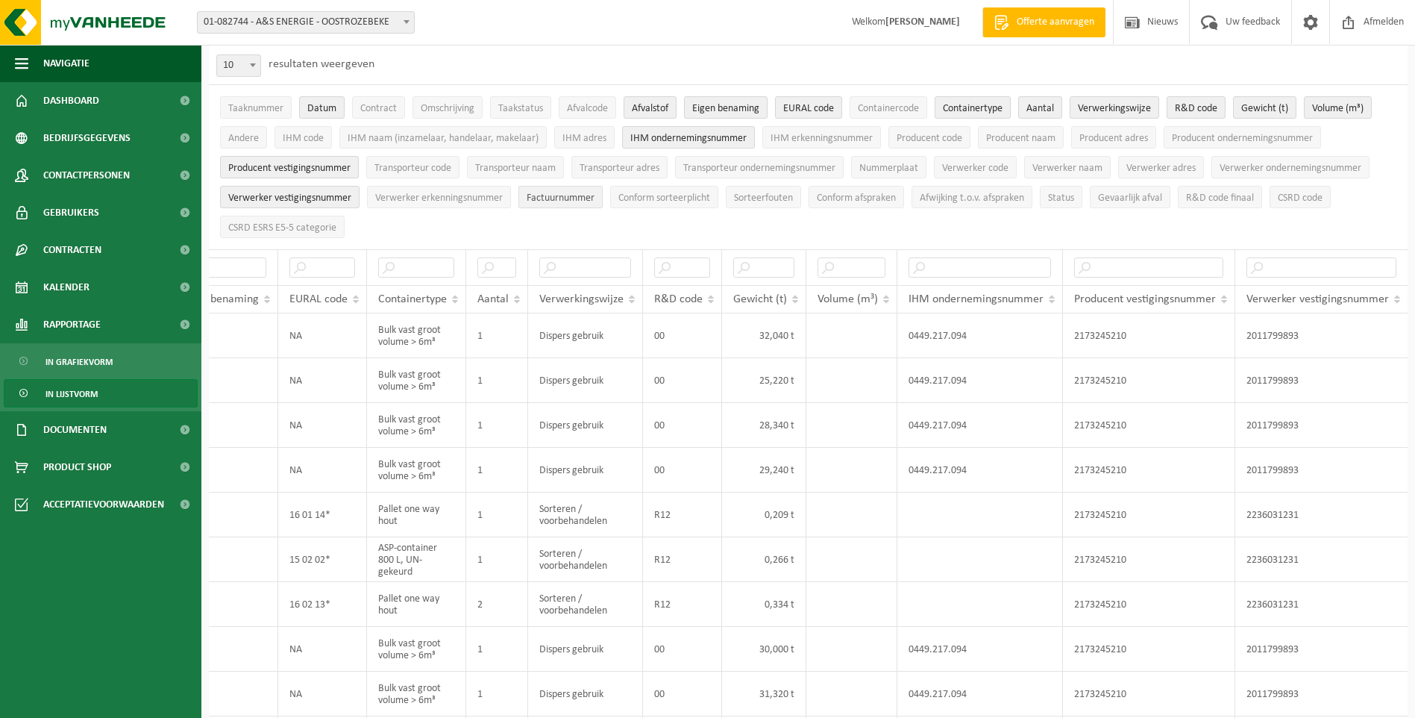
scroll to position [0, 190]
click at [444, 98] on button "Omschrijving" at bounding box center [447, 107] width 70 height 22
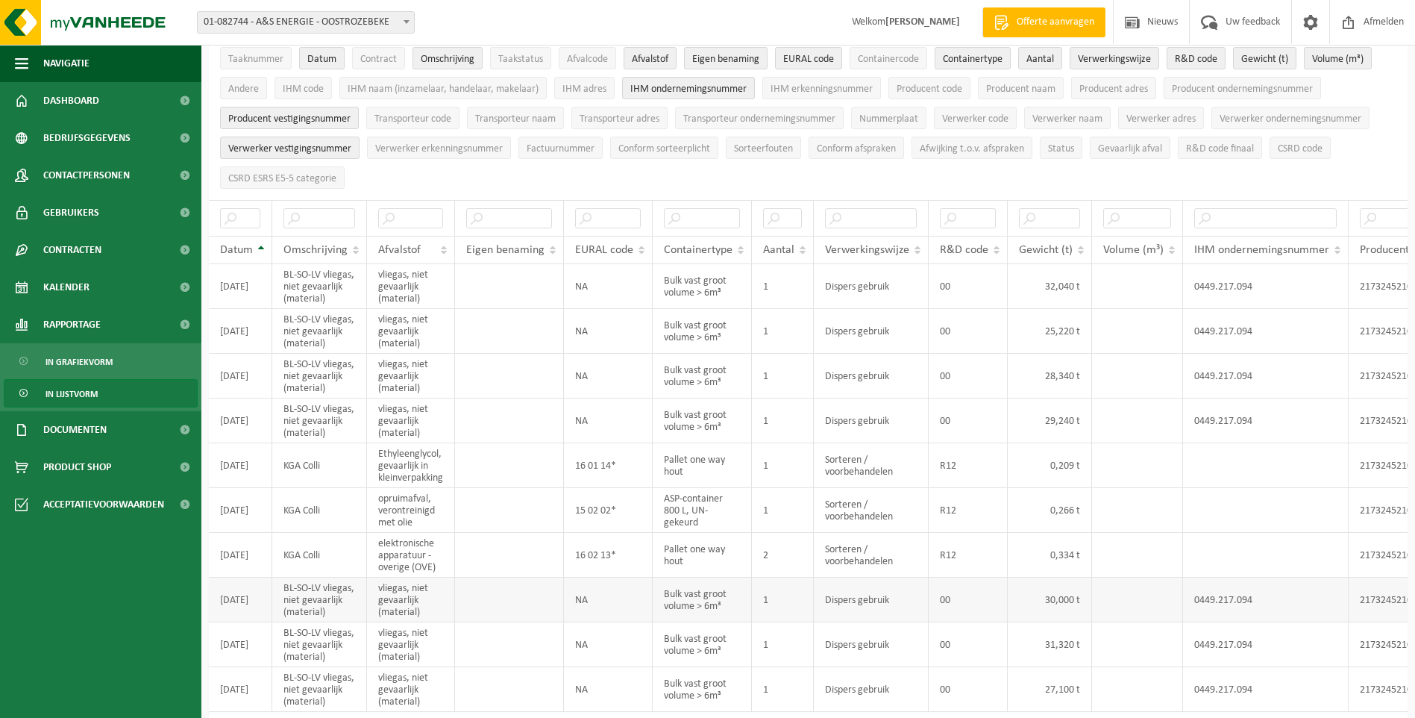
scroll to position [0, 0]
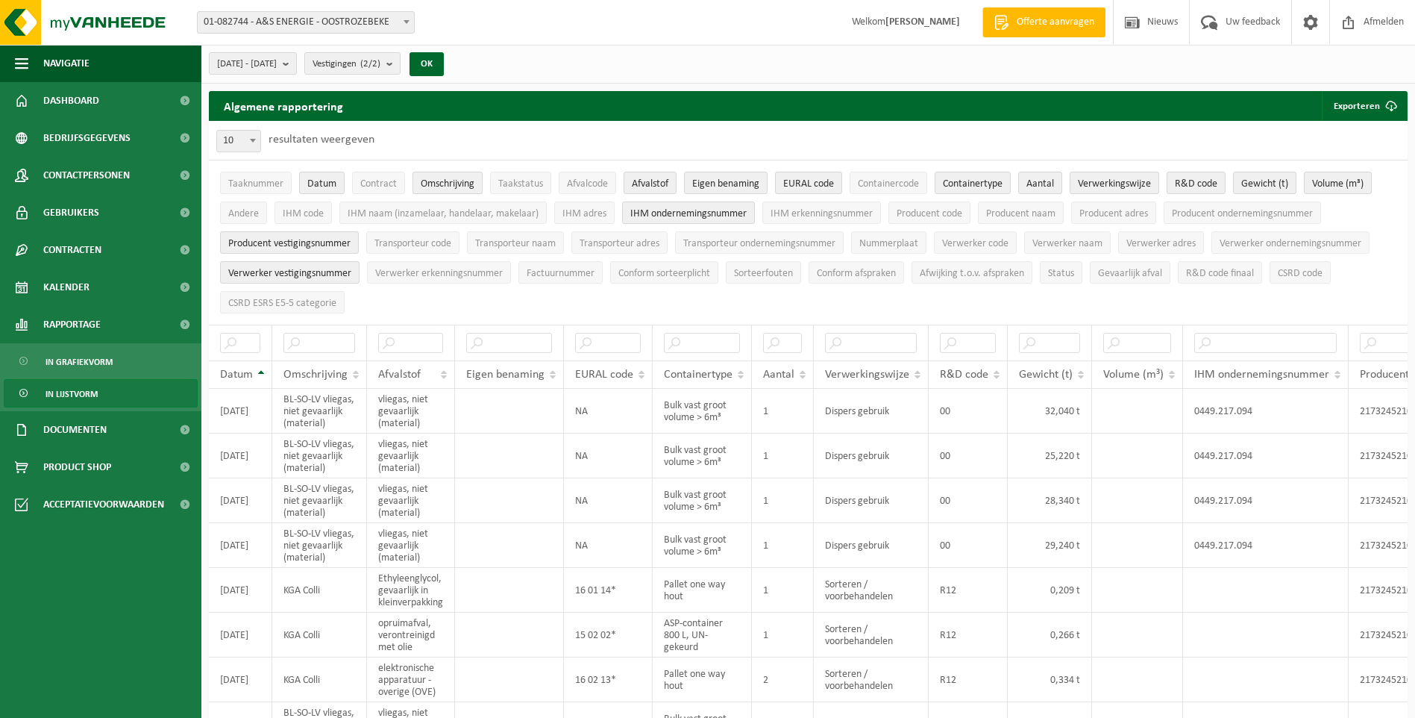
click at [458, 172] on button "Omschrijving" at bounding box center [447, 183] width 70 height 22
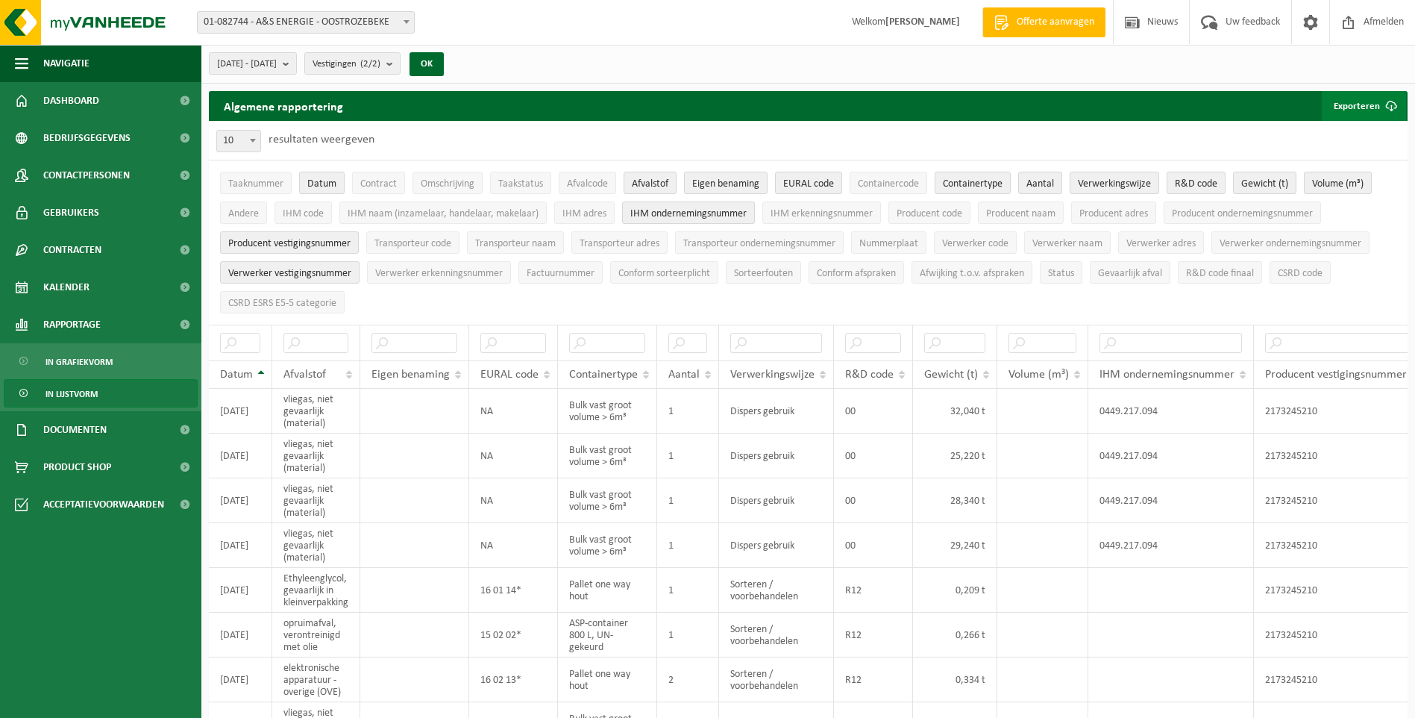
click at [1379, 104] on span "submit" at bounding box center [1391, 106] width 30 height 30
click at [1368, 131] on link "Enkel mijn selectie" at bounding box center [1337, 136] width 135 height 30
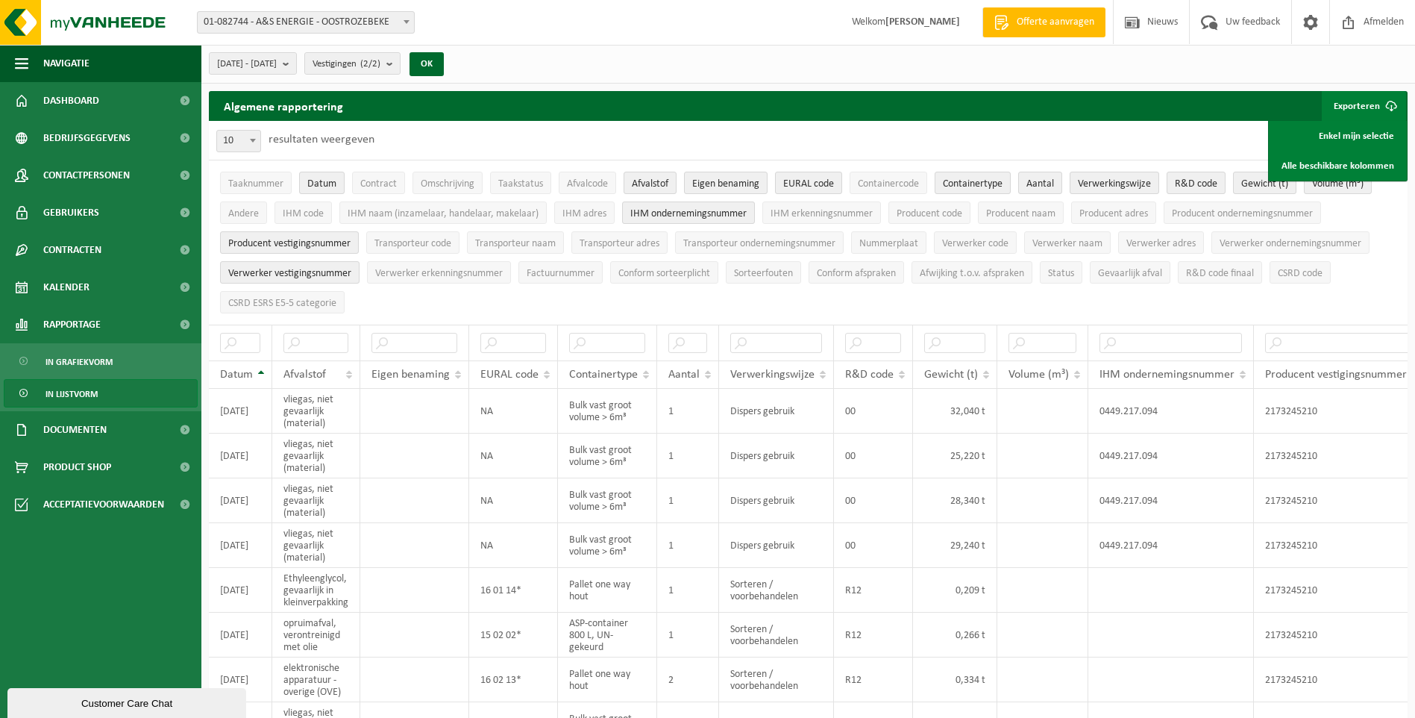
click at [98, 395] on link "In lijstvorm" at bounding box center [101, 393] width 194 height 28
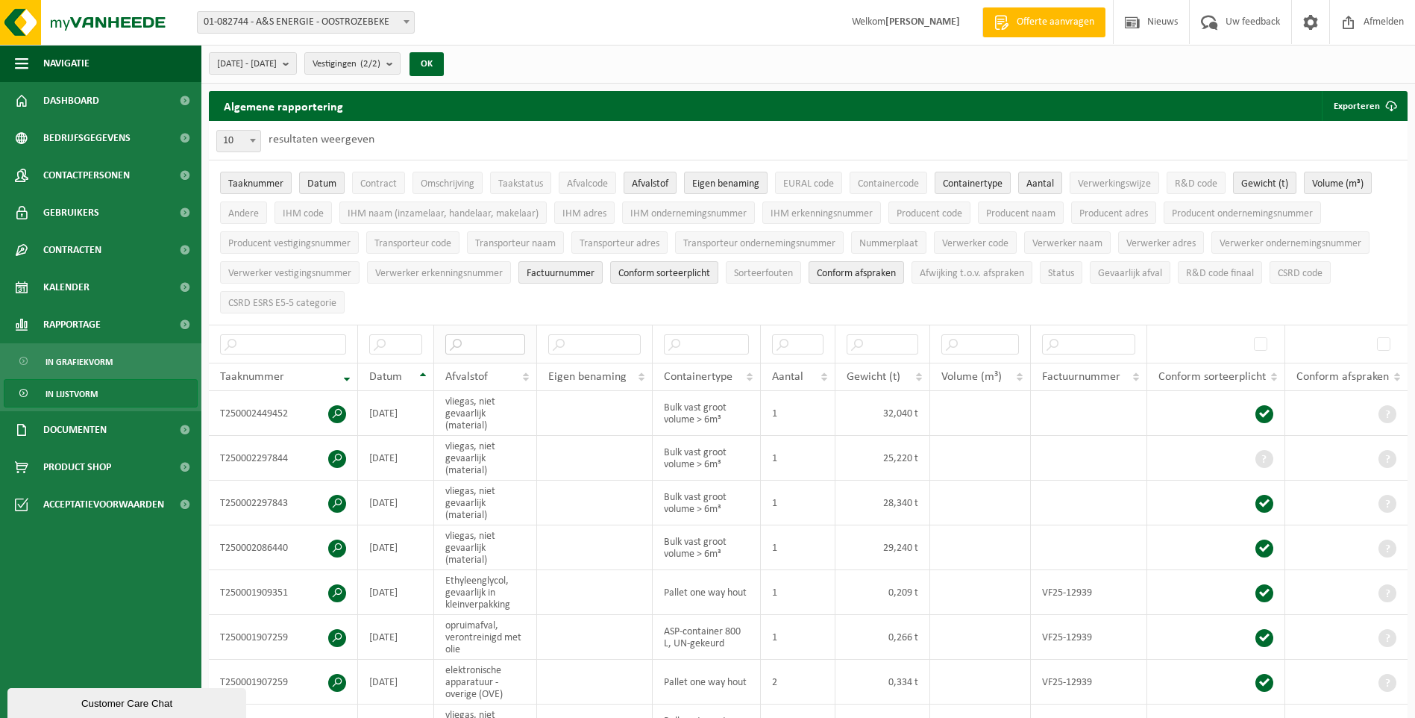
click at [513, 340] on input "text" at bounding box center [485, 344] width 80 height 20
type input "papier"
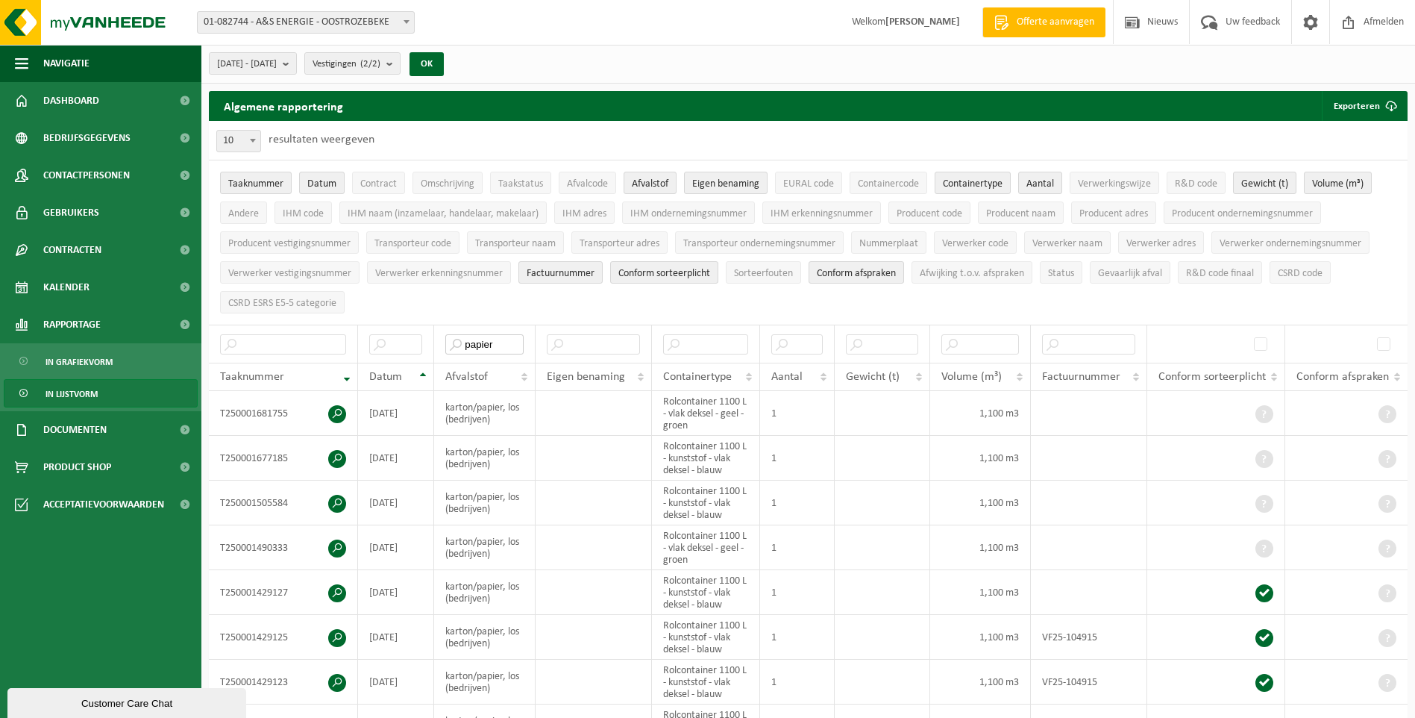
drag, startPoint x: 465, startPoint y: 330, endPoint x: 445, endPoint y: 307, distance: 30.7
click at [442, 324] on th "papier" at bounding box center [484, 343] width 101 height 38
type input "pmd"
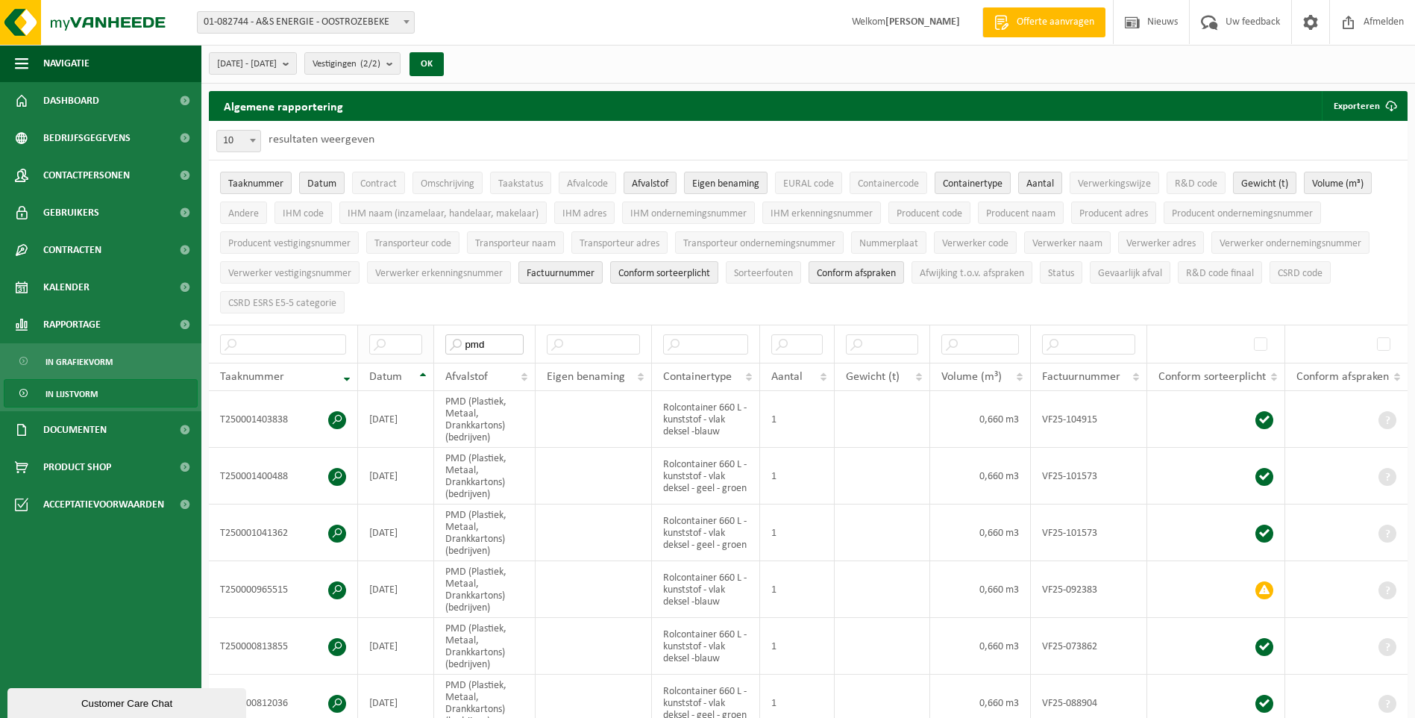
drag, startPoint x: 492, startPoint y: 337, endPoint x: 372, endPoint y: 336, distance: 120.1
click at [372, 336] on tr "pmd" at bounding box center [808, 343] width 1199 height 38
type input "e"
type input "rest"
